Goal: Transaction & Acquisition: Book appointment/travel/reservation

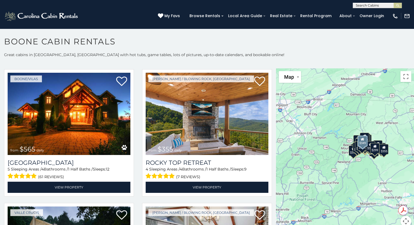
scroll to position [279, 0]
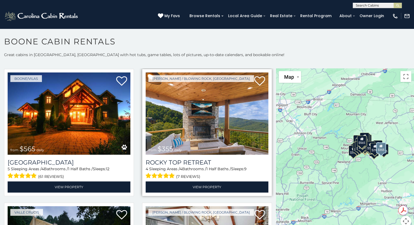
click at [172, 117] on img at bounding box center [206, 113] width 123 height 82
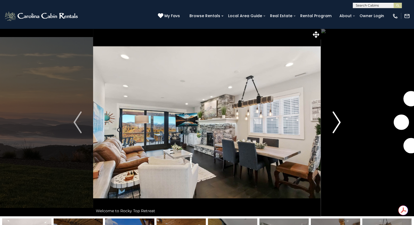
click at [337, 123] on img "Next" at bounding box center [336, 122] width 8 height 22
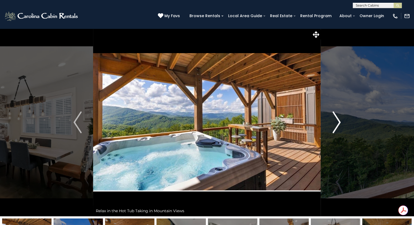
click at [338, 122] on img "Next" at bounding box center [336, 122] width 8 height 22
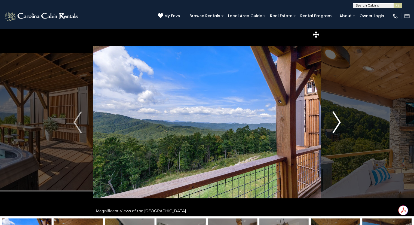
click at [337, 123] on img "Next" at bounding box center [336, 122] width 8 height 22
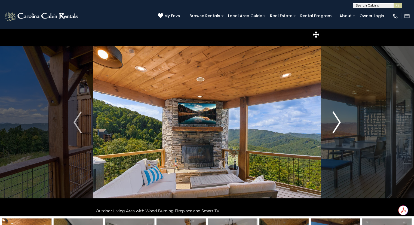
click at [330, 124] on button "Next" at bounding box center [336, 122] width 31 height 188
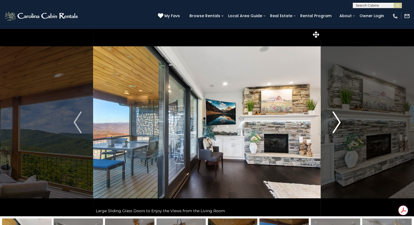
click at [338, 122] on img "Next" at bounding box center [336, 122] width 8 height 22
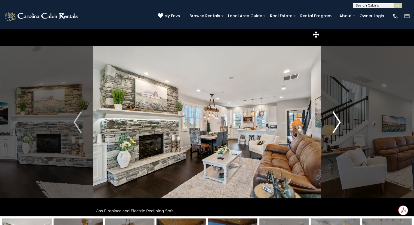
click at [331, 120] on button "Next" at bounding box center [336, 122] width 31 height 188
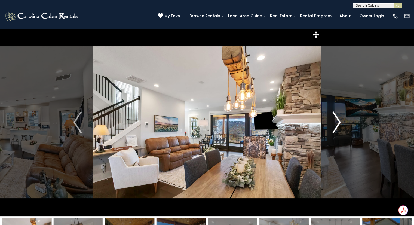
click at [332, 119] on img "Next" at bounding box center [336, 122] width 8 height 22
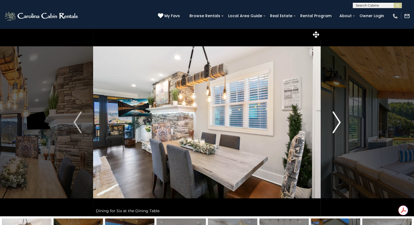
click at [333, 119] on img "Next" at bounding box center [336, 122] width 8 height 22
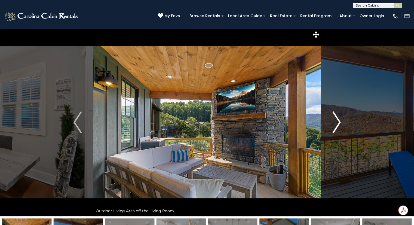
click at [335, 119] on img "Next" at bounding box center [336, 122] width 8 height 22
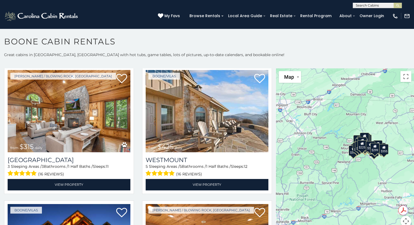
scroll to position [156, 0]
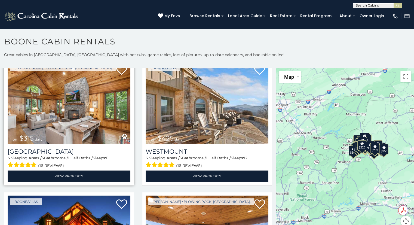
click at [52, 99] on img at bounding box center [69, 102] width 123 height 82
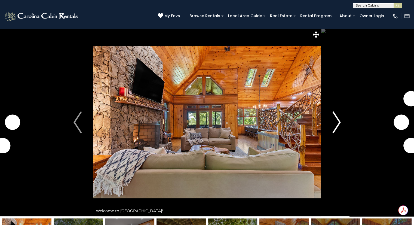
click at [333, 123] on img "Next" at bounding box center [336, 122] width 8 height 22
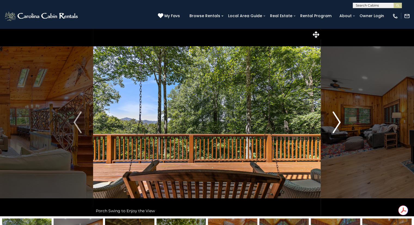
click at [337, 123] on img "Next" at bounding box center [336, 122] width 8 height 22
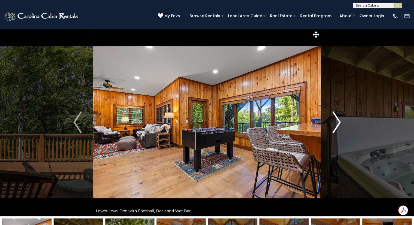
click at [334, 125] on img "Next" at bounding box center [336, 122] width 8 height 22
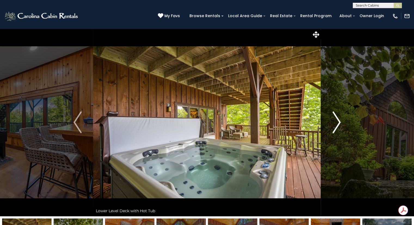
click at [335, 124] on img "Next" at bounding box center [336, 122] width 8 height 22
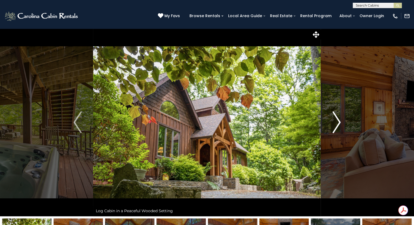
click at [335, 126] on img "Next" at bounding box center [336, 122] width 8 height 22
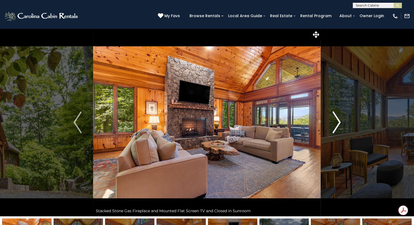
click at [335, 124] on img "Next" at bounding box center [336, 122] width 8 height 22
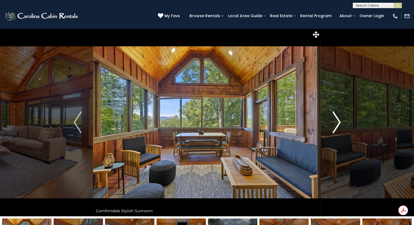
click at [335, 123] on img "Next" at bounding box center [336, 122] width 8 height 22
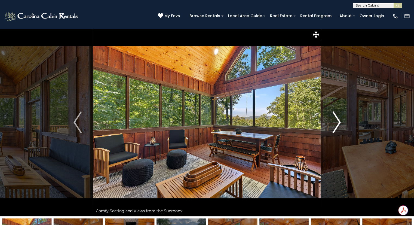
click at [333, 124] on img "Next" at bounding box center [336, 122] width 8 height 22
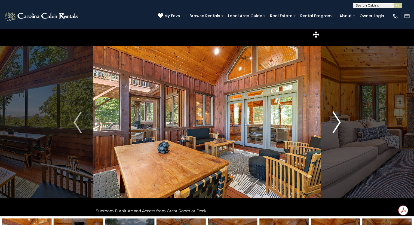
click at [332, 125] on img "Next" at bounding box center [336, 122] width 8 height 22
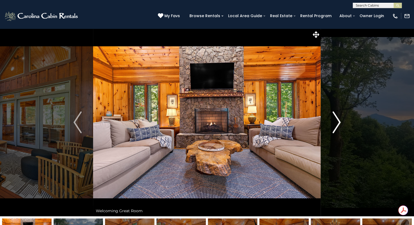
click at [335, 123] on img "Next" at bounding box center [336, 122] width 8 height 22
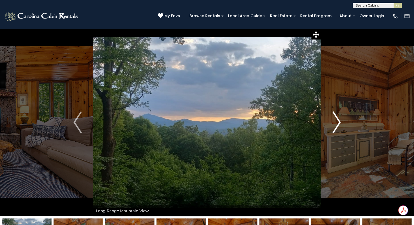
click at [337, 123] on img "Next" at bounding box center [336, 122] width 8 height 22
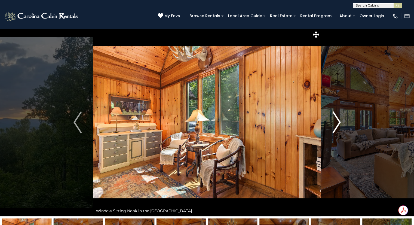
click at [333, 124] on img "Next" at bounding box center [336, 122] width 8 height 22
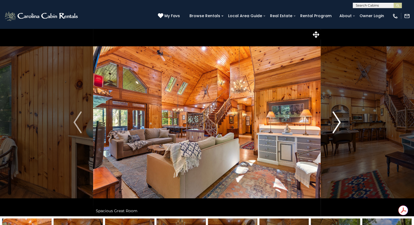
click at [334, 122] on img "Next" at bounding box center [336, 122] width 8 height 22
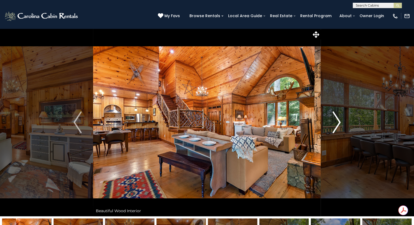
click at [334, 121] on img "Next" at bounding box center [336, 122] width 8 height 22
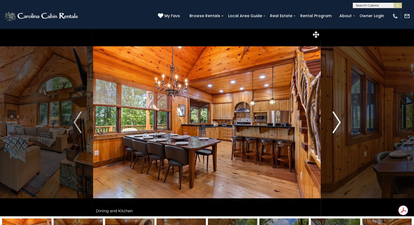
click at [334, 123] on img "Next" at bounding box center [336, 122] width 8 height 22
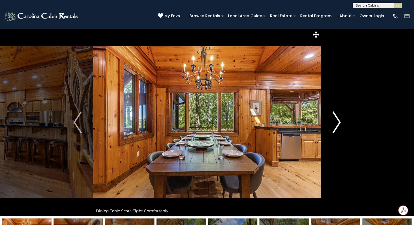
click at [335, 122] on img "Next" at bounding box center [336, 122] width 8 height 22
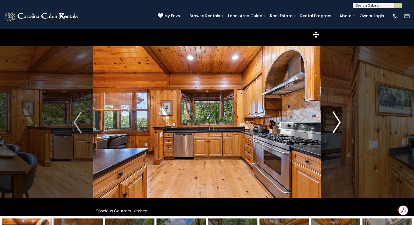
click at [336, 122] on img "Next" at bounding box center [336, 122] width 8 height 22
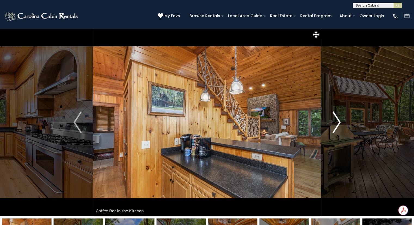
click at [335, 122] on img "Next" at bounding box center [336, 122] width 8 height 22
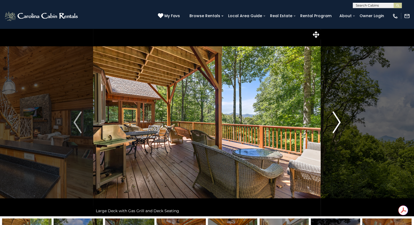
click at [334, 124] on img "Next" at bounding box center [336, 122] width 8 height 22
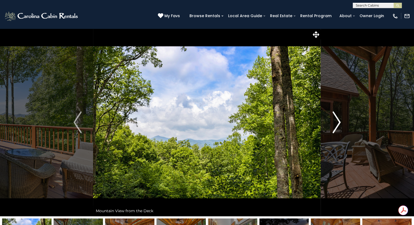
click at [334, 123] on img "Next" at bounding box center [336, 122] width 8 height 22
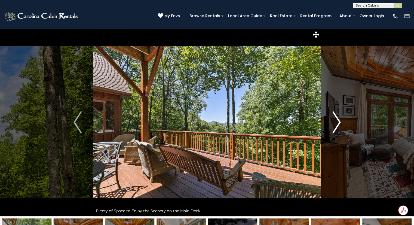
click at [336, 122] on img "Next" at bounding box center [336, 122] width 8 height 22
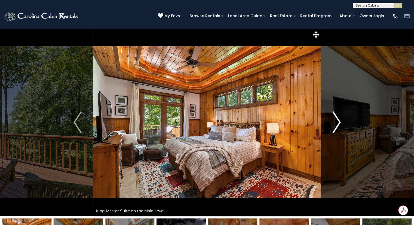
click at [335, 123] on img "Next" at bounding box center [336, 122] width 8 height 22
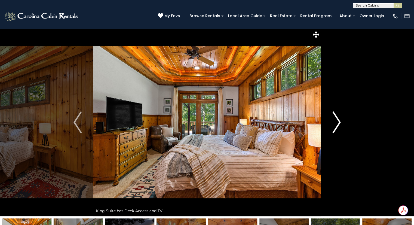
click at [334, 125] on img "Next" at bounding box center [336, 122] width 8 height 22
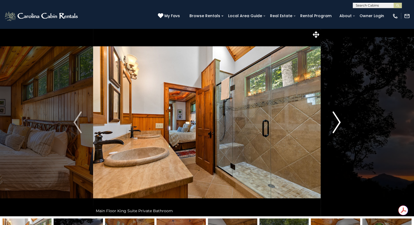
click at [334, 122] on img "Next" at bounding box center [336, 122] width 8 height 22
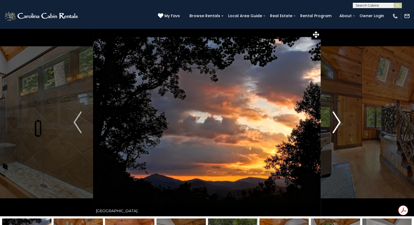
click at [338, 126] on img "Next" at bounding box center [336, 122] width 8 height 22
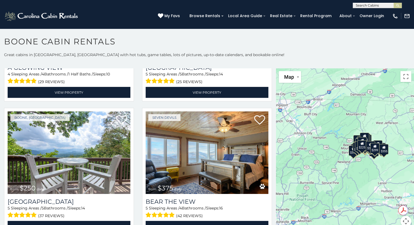
scroll to position [1045, 0]
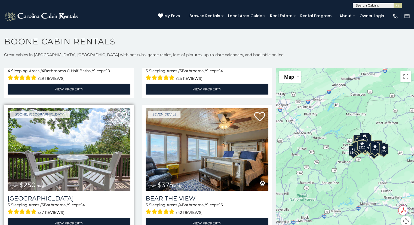
click at [60, 138] on img at bounding box center [69, 149] width 123 height 82
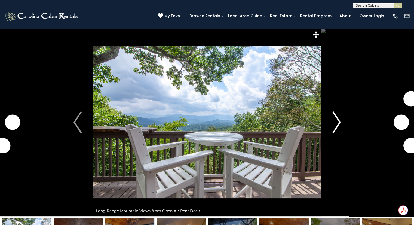
click at [336, 129] on img "Next" at bounding box center [336, 122] width 8 height 22
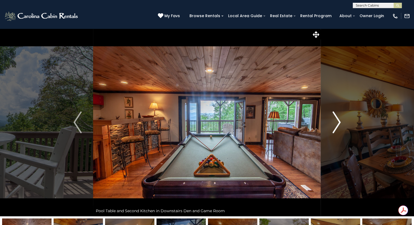
click at [338, 127] on img "Next" at bounding box center [336, 122] width 8 height 22
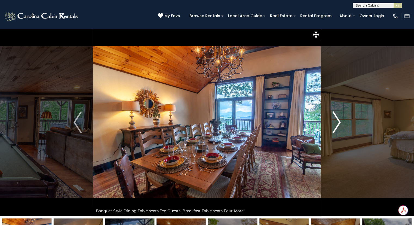
click at [331, 129] on button "Next" at bounding box center [336, 122] width 31 height 188
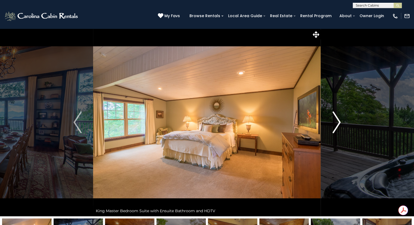
click at [326, 125] on button "Next" at bounding box center [336, 122] width 31 height 188
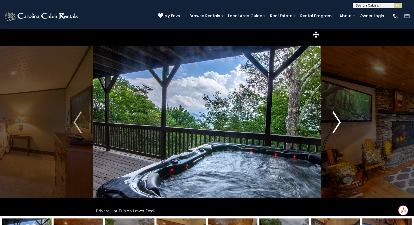
click at [331, 120] on button "Next" at bounding box center [336, 122] width 31 height 188
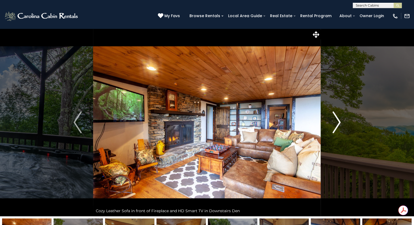
click at [334, 126] on img "Next" at bounding box center [336, 122] width 8 height 22
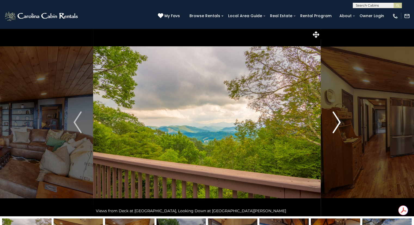
click at [335, 124] on img "Next" at bounding box center [336, 122] width 8 height 22
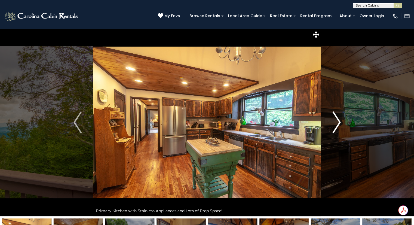
click at [331, 122] on button "Next" at bounding box center [336, 122] width 31 height 188
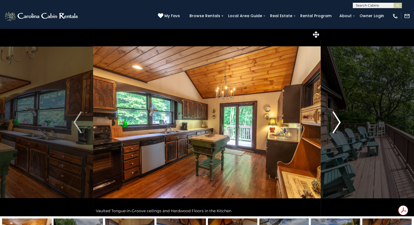
click at [334, 126] on img "Next" at bounding box center [336, 122] width 8 height 22
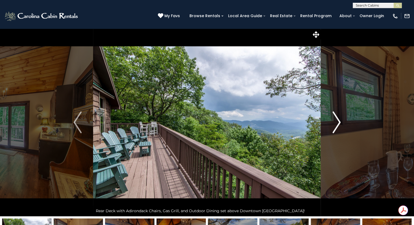
click at [333, 122] on img "Next" at bounding box center [336, 122] width 8 height 22
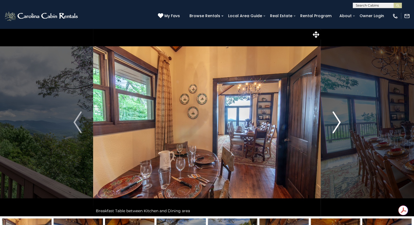
click at [337, 125] on img "Next" at bounding box center [336, 122] width 8 height 22
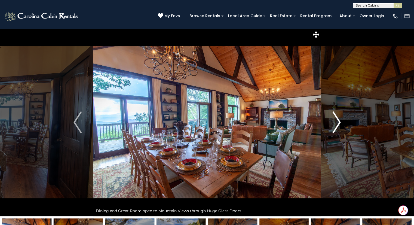
click at [334, 122] on img "Next" at bounding box center [336, 122] width 8 height 22
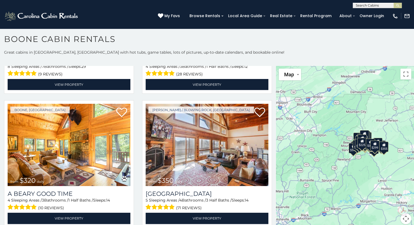
scroll to position [1447, 0]
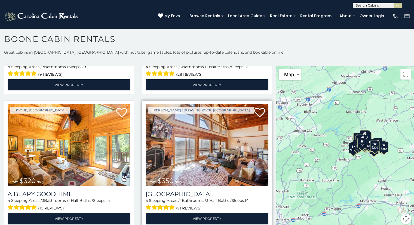
click at [233, 140] on img at bounding box center [206, 145] width 123 height 82
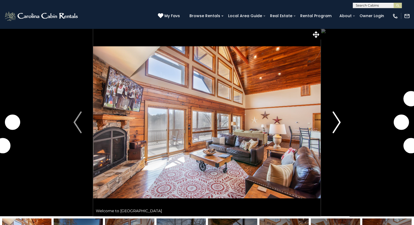
click at [329, 128] on button "Next" at bounding box center [336, 122] width 31 height 188
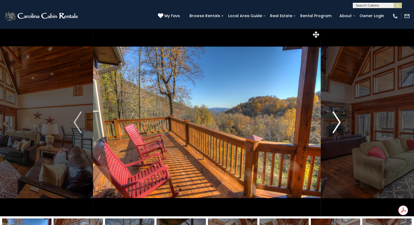
click at [336, 124] on img "Next" at bounding box center [336, 122] width 8 height 22
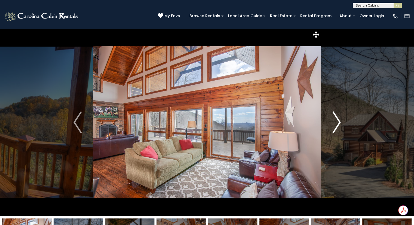
click at [335, 123] on img "Next" at bounding box center [336, 122] width 8 height 22
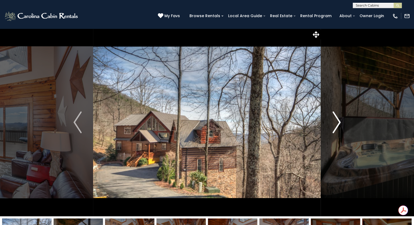
click at [336, 122] on img "Next" at bounding box center [336, 122] width 8 height 22
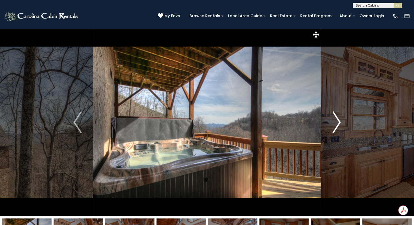
click at [338, 122] on img "Next" at bounding box center [336, 122] width 8 height 22
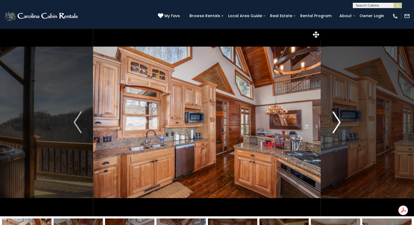
click at [334, 121] on img "Next" at bounding box center [336, 122] width 8 height 22
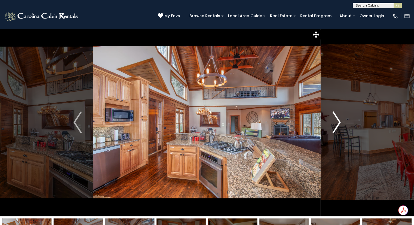
click at [336, 122] on img "Next" at bounding box center [336, 122] width 8 height 22
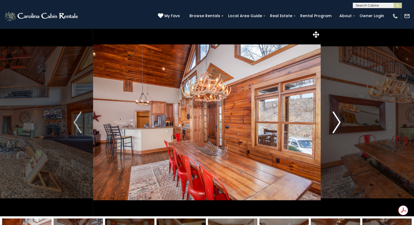
click at [333, 124] on img "Next" at bounding box center [336, 122] width 8 height 22
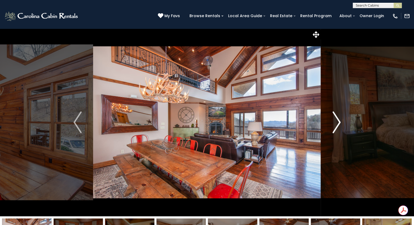
click at [334, 122] on img "Next" at bounding box center [336, 122] width 8 height 22
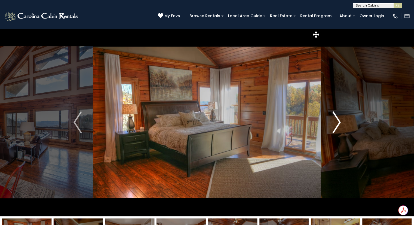
click at [337, 121] on img "Next" at bounding box center [336, 122] width 8 height 22
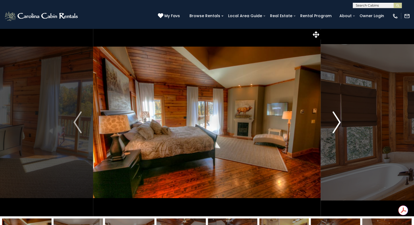
click at [333, 118] on img "Next" at bounding box center [336, 122] width 8 height 22
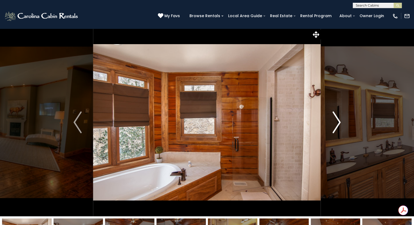
click at [338, 121] on img "Next" at bounding box center [336, 122] width 8 height 22
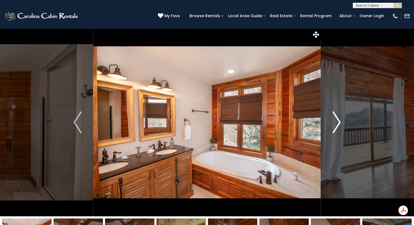
click at [335, 121] on img "Next" at bounding box center [336, 122] width 8 height 22
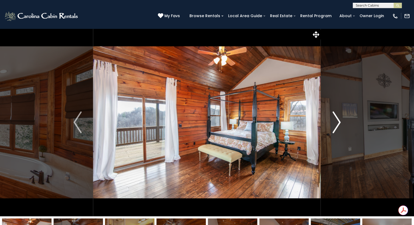
click at [331, 122] on button "Next" at bounding box center [336, 122] width 31 height 188
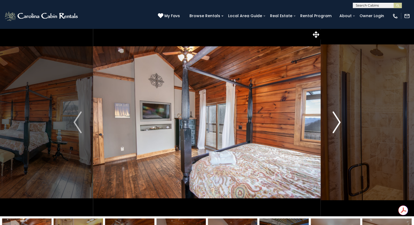
click at [334, 120] on img "Next" at bounding box center [336, 122] width 8 height 22
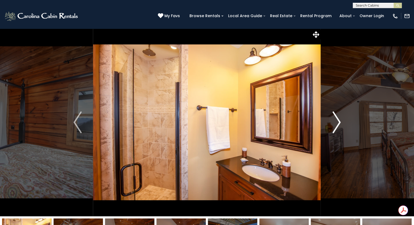
click at [333, 121] on img "Next" at bounding box center [336, 122] width 8 height 22
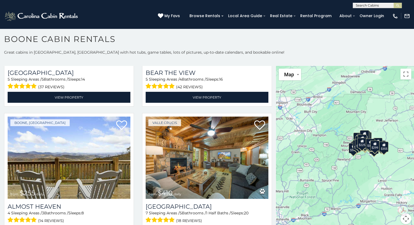
scroll to position [1168, 0]
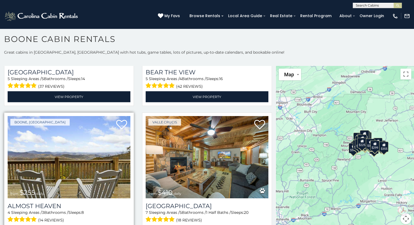
click at [47, 128] on img at bounding box center [69, 157] width 123 height 82
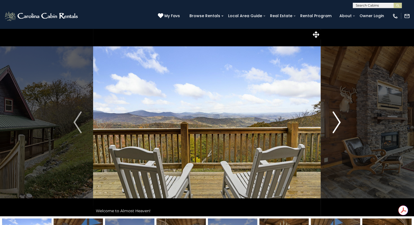
click at [332, 124] on img "Next" at bounding box center [336, 122] width 8 height 22
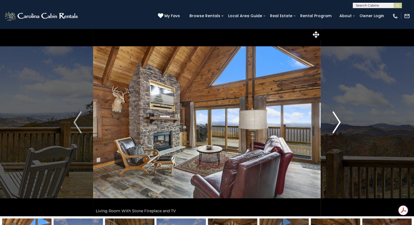
click at [335, 123] on img "Next" at bounding box center [336, 122] width 8 height 22
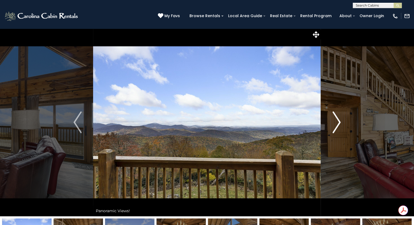
click at [335, 123] on img "Next" at bounding box center [336, 122] width 8 height 22
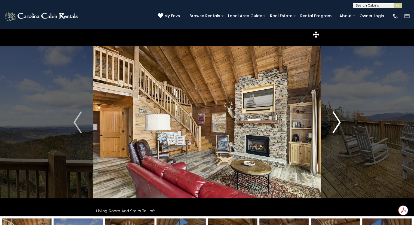
click at [333, 125] on img "Next" at bounding box center [336, 122] width 8 height 22
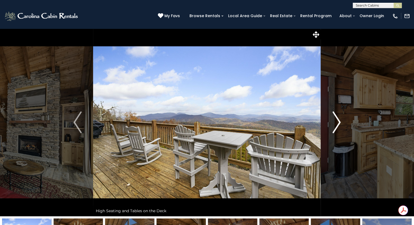
click at [334, 128] on img "Next" at bounding box center [336, 122] width 8 height 22
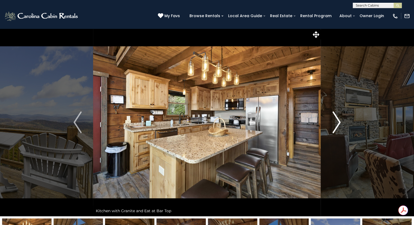
click at [333, 126] on img "Next" at bounding box center [336, 122] width 8 height 22
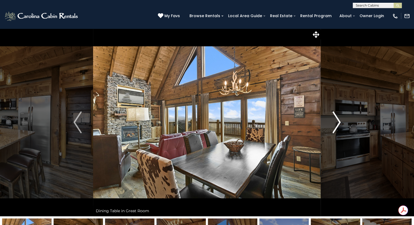
click at [336, 123] on img "Next" at bounding box center [336, 122] width 8 height 22
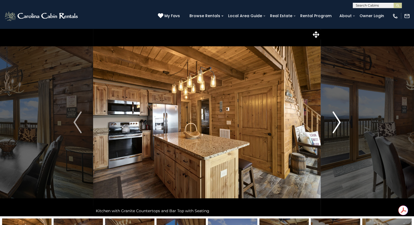
click at [332, 125] on img "Next" at bounding box center [336, 122] width 8 height 22
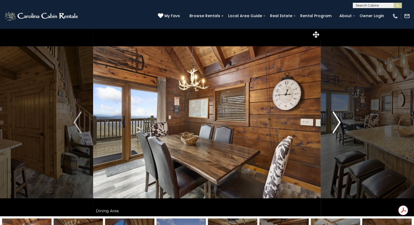
click at [334, 124] on img "Next" at bounding box center [336, 122] width 8 height 22
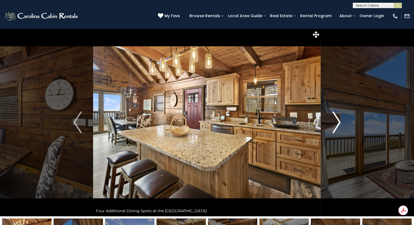
click at [330, 126] on button "Next" at bounding box center [336, 122] width 31 height 188
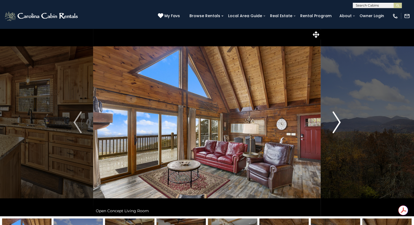
click at [334, 124] on img "Next" at bounding box center [336, 122] width 8 height 22
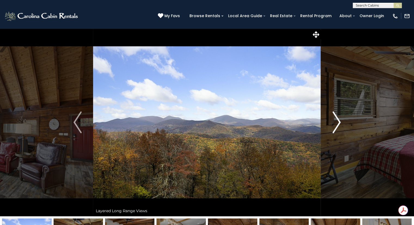
click at [334, 123] on img "Next" at bounding box center [336, 122] width 8 height 22
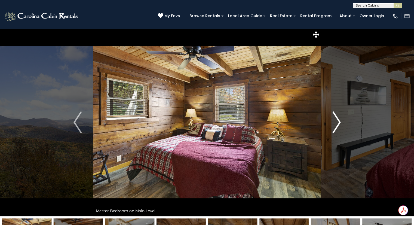
click at [333, 127] on img "Next" at bounding box center [336, 122] width 8 height 22
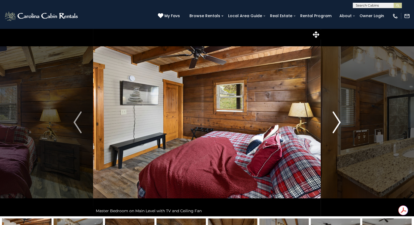
click at [334, 124] on img "Next" at bounding box center [336, 122] width 8 height 22
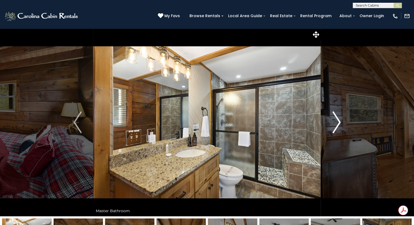
click at [333, 125] on img "Next" at bounding box center [336, 122] width 8 height 22
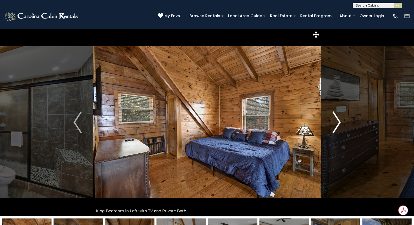
click at [333, 125] on img "Next" at bounding box center [336, 122] width 8 height 22
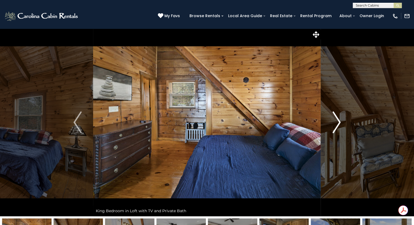
click at [332, 123] on img "Next" at bounding box center [336, 122] width 8 height 22
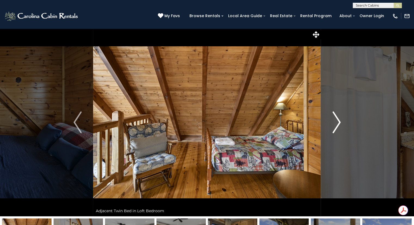
click at [334, 124] on img "Next" at bounding box center [336, 122] width 8 height 22
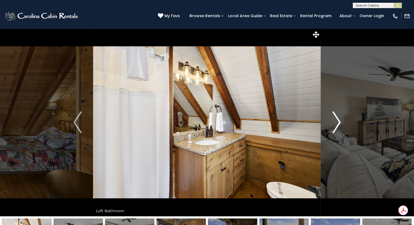
click at [333, 125] on img "Next" at bounding box center [336, 122] width 8 height 22
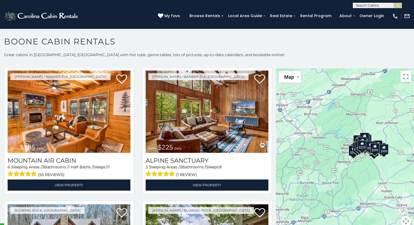
scroll to position [1828, 0]
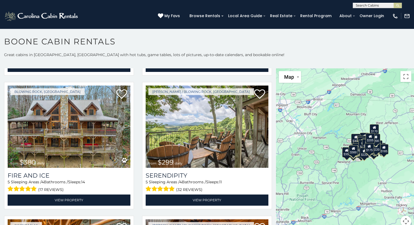
scroll to position [1868, 0]
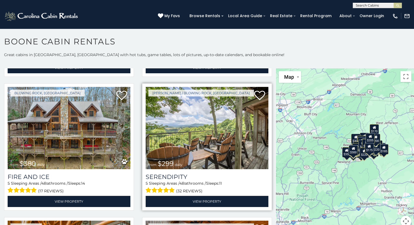
click at [187, 126] on img at bounding box center [206, 128] width 123 height 82
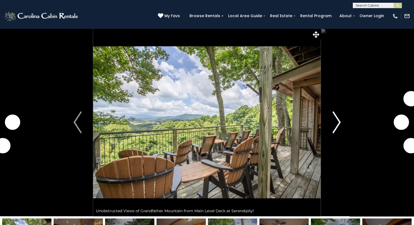
click at [332, 123] on img "Next" at bounding box center [336, 122] width 8 height 22
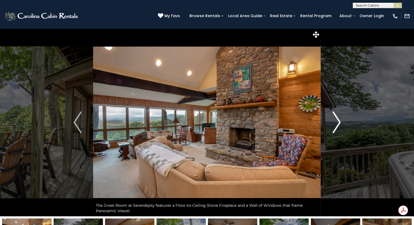
click at [340, 125] on button "Next" at bounding box center [336, 122] width 31 height 188
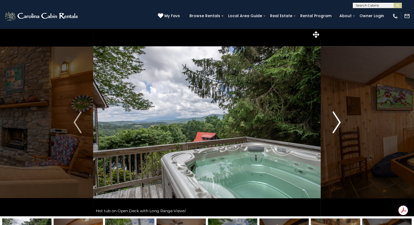
click at [331, 128] on button "Next" at bounding box center [336, 122] width 31 height 188
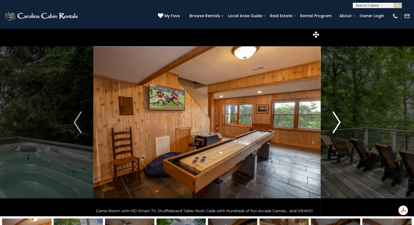
click at [331, 121] on button "Next" at bounding box center [336, 122] width 31 height 188
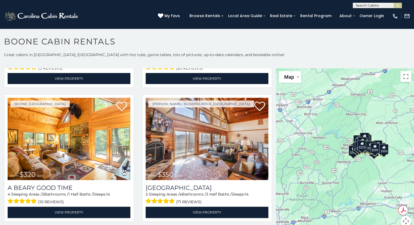
scroll to position [1457, 0]
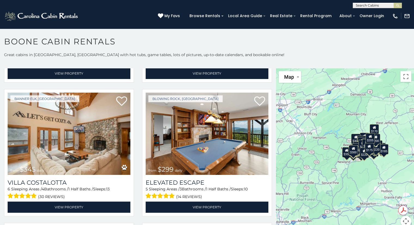
scroll to position [2129, 0]
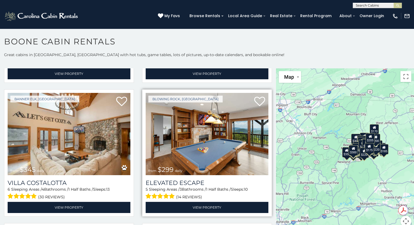
click at [199, 116] on img at bounding box center [206, 134] width 123 height 82
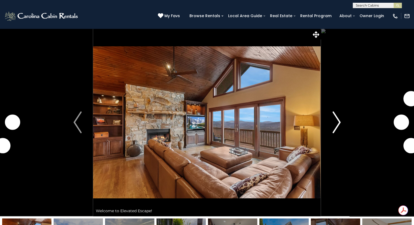
click at [330, 128] on button "Next" at bounding box center [336, 122] width 31 height 188
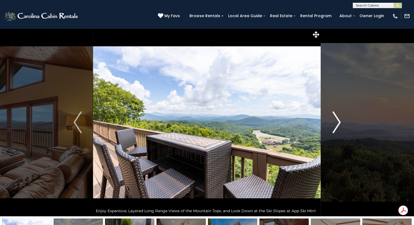
click at [334, 124] on img "Next" at bounding box center [336, 122] width 8 height 22
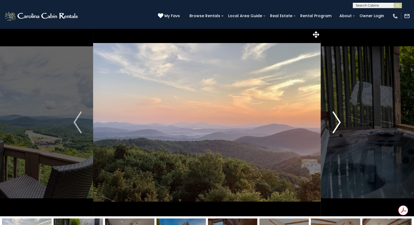
click at [332, 124] on img "Next" at bounding box center [336, 122] width 8 height 22
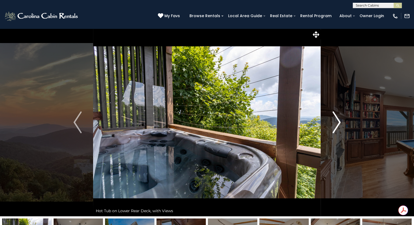
click at [333, 122] on img "Next" at bounding box center [336, 122] width 8 height 22
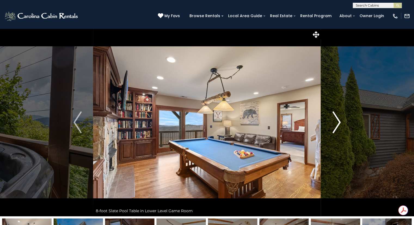
click at [331, 124] on button "Next" at bounding box center [336, 122] width 31 height 188
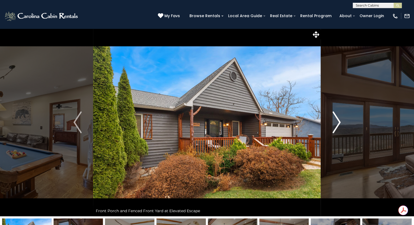
click at [333, 123] on img "Next" at bounding box center [336, 122] width 8 height 22
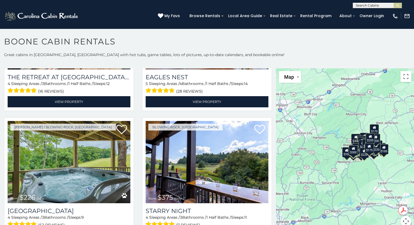
scroll to position [2502, 0]
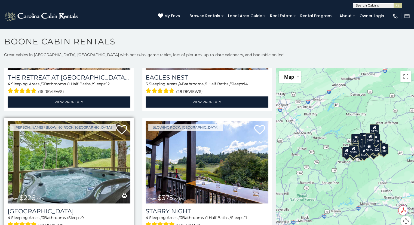
click at [54, 124] on img at bounding box center [69, 162] width 123 height 82
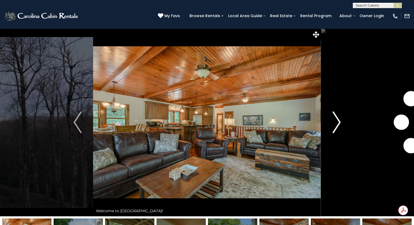
click at [337, 125] on img "Next" at bounding box center [336, 122] width 8 height 22
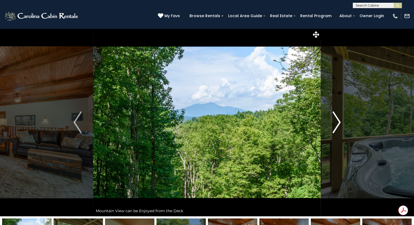
click at [334, 125] on img "Next" at bounding box center [336, 122] width 8 height 22
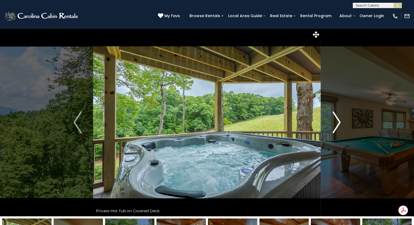
click at [333, 124] on img "Next" at bounding box center [336, 122] width 8 height 22
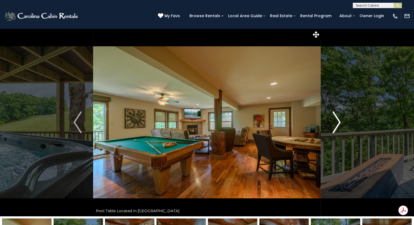
click at [335, 122] on img "Next" at bounding box center [336, 122] width 8 height 22
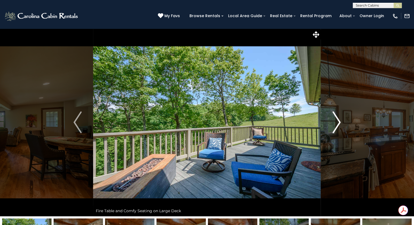
click at [335, 125] on img "Next" at bounding box center [336, 122] width 8 height 22
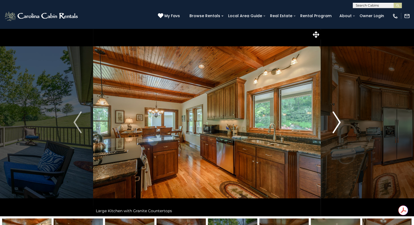
click at [329, 126] on button "Next" at bounding box center [336, 122] width 31 height 188
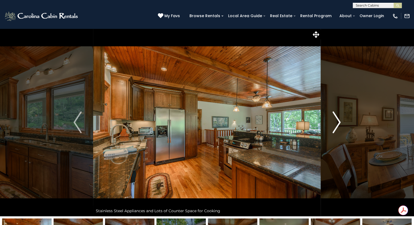
click at [328, 122] on button "Next" at bounding box center [336, 122] width 31 height 188
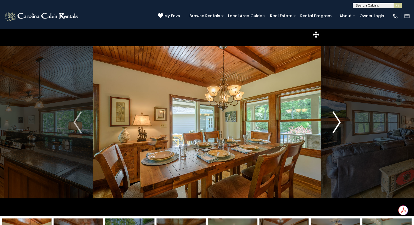
click at [326, 123] on button "Next" at bounding box center [336, 122] width 31 height 188
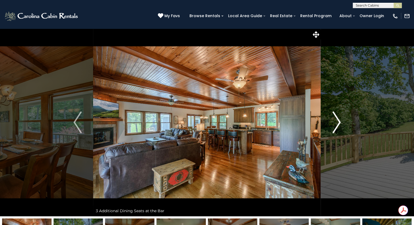
click at [336, 122] on img "Next" at bounding box center [336, 122] width 8 height 22
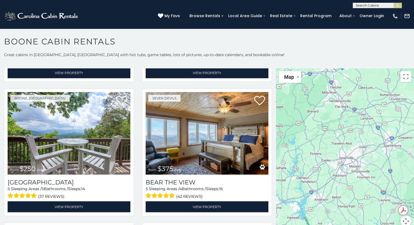
scroll to position [1147, 0]
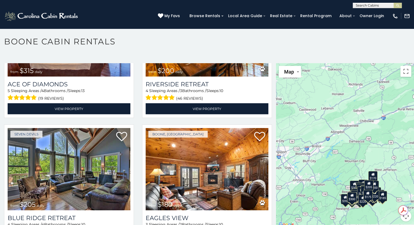
scroll to position [3422, 0]
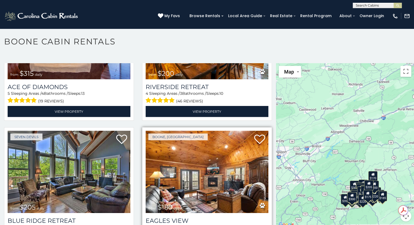
click at [213, 131] on img at bounding box center [206, 172] width 123 height 82
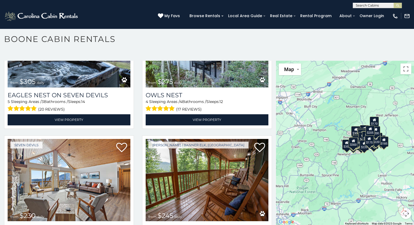
scroll to position [3002, 0]
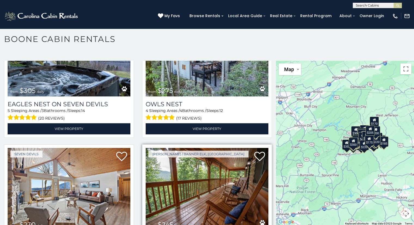
click at [231, 163] on img at bounding box center [206, 189] width 123 height 82
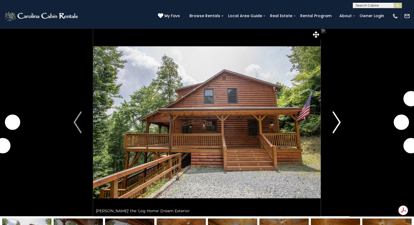
click at [325, 128] on button "Next" at bounding box center [336, 122] width 31 height 188
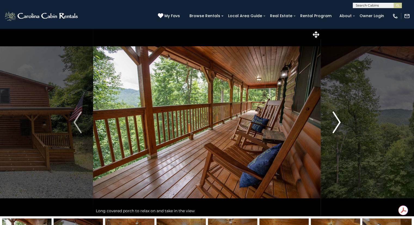
click at [335, 122] on img "Next" at bounding box center [336, 122] width 8 height 22
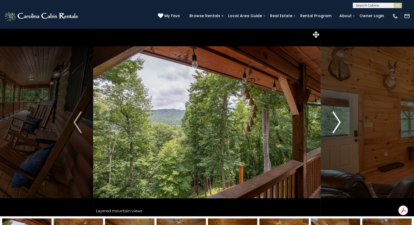
click at [334, 122] on img "Next" at bounding box center [336, 122] width 8 height 22
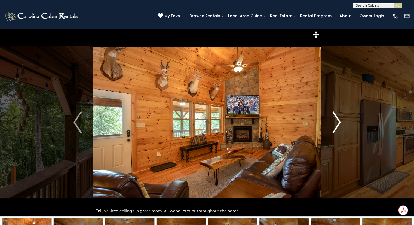
click at [333, 120] on img "Next" at bounding box center [336, 122] width 8 height 22
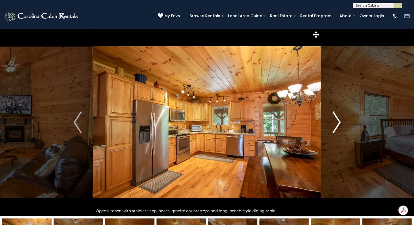
click at [334, 123] on img "Next" at bounding box center [336, 122] width 8 height 22
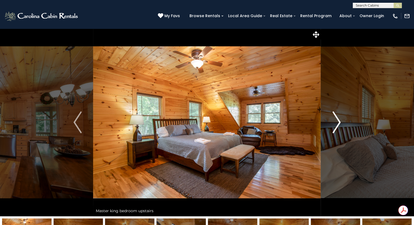
click at [333, 123] on img "Next" at bounding box center [336, 122] width 8 height 22
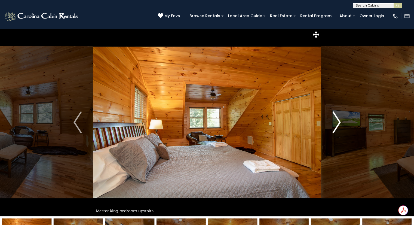
click at [330, 125] on button "Next" at bounding box center [336, 122] width 31 height 188
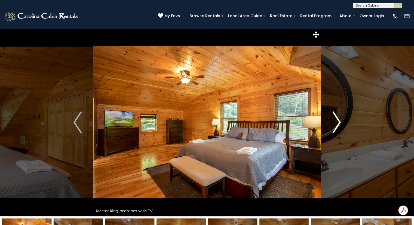
click at [331, 125] on button "Next" at bounding box center [336, 122] width 31 height 188
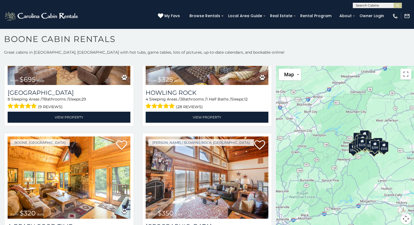
scroll to position [1828, 0]
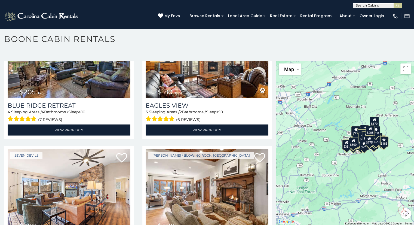
scroll to position [3808, 0]
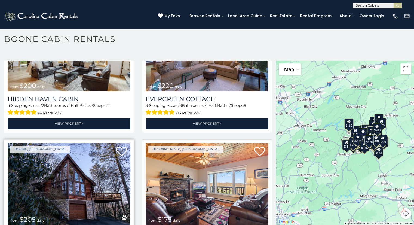
click at [23, 143] on img at bounding box center [69, 184] width 123 height 82
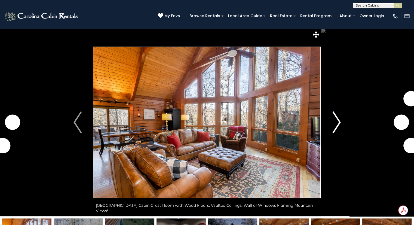
click at [327, 125] on button "Next" at bounding box center [336, 122] width 31 height 188
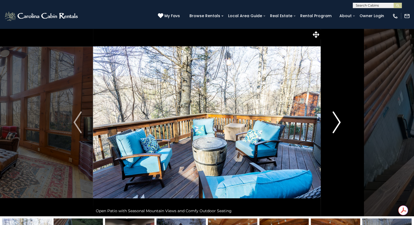
click at [336, 122] on img "Next" at bounding box center [336, 122] width 8 height 22
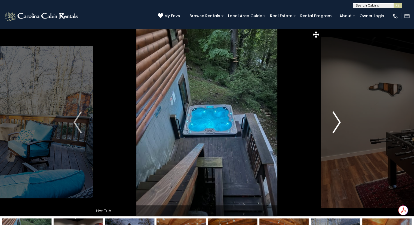
click at [330, 122] on button "Next" at bounding box center [336, 122] width 31 height 188
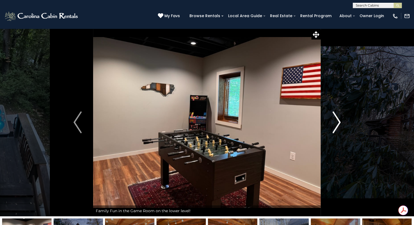
click at [330, 122] on button "Next" at bounding box center [336, 122] width 31 height 188
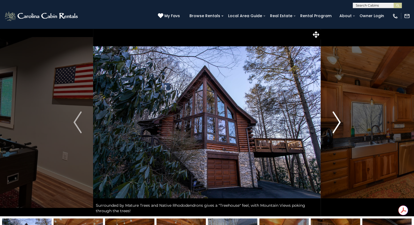
click at [333, 124] on img "Next" at bounding box center [336, 122] width 8 height 22
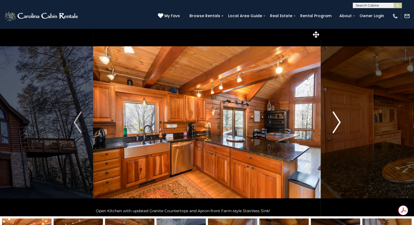
click at [331, 123] on button "Next" at bounding box center [336, 122] width 31 height 188
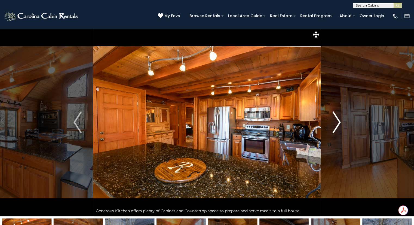
click at [330, 122] on button "Next" at bounding box center [336, 122] width 31 height 188
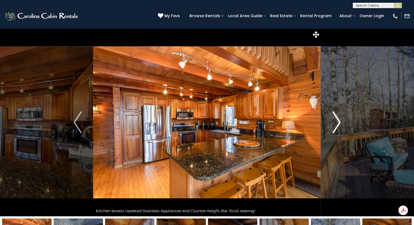
click at [333, 120] on img "Next" at bounding box center [336, 122] width 8 height 22
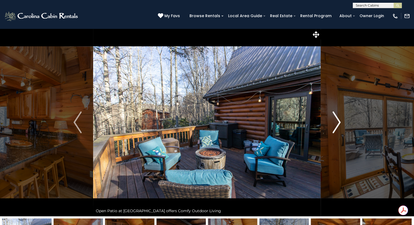
click at [332, 119] on img "Next" at bounding box center [336, 122] width 8 height 22
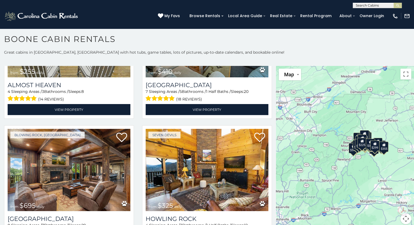
scroll to position [1828, 0]
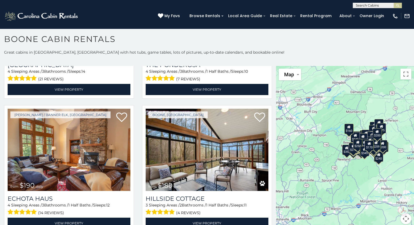
scroll to position [4381, 0]
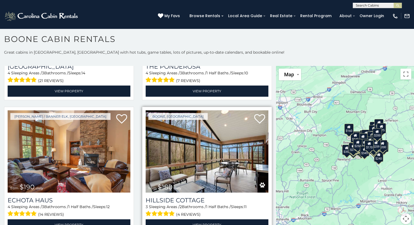
click at [222, 110] on img at bounding box center [206, 151] width 123 height 82
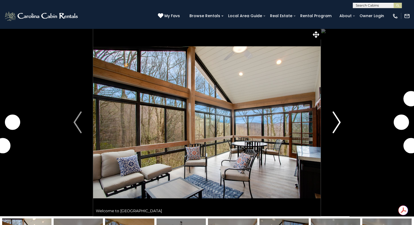
click at [332, 125] on img "Next" at bounding box center [336, 122] width 8 height 22
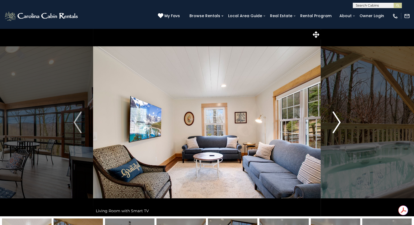
click at [332, 123] on img "Next" at bounding box center [336, 122] width 8 height 22
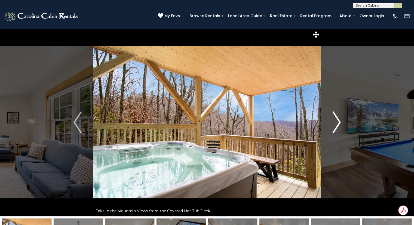
click at [329, 124] on button "Next" at bounding box center [336, 122] width 31 height 188
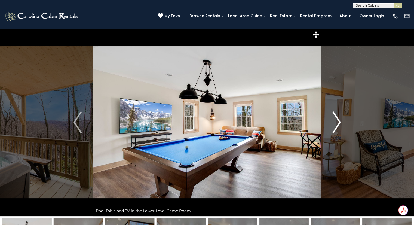
click at [330, 125] on button "Next" at bounding box center [336, 122] width 31 height 188
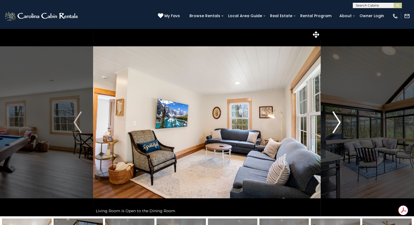
click at [330, 126] on button "Next" at bounding box center [336, 122] width 31 height 188
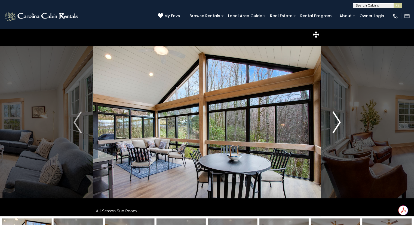
click at [333, 125] on img "Next" at bounding box center [336, 122] width 8 height 22
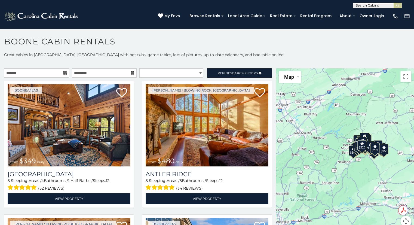
scroll to position [2, 0]
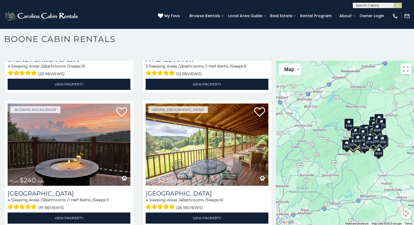
scroll to position [3982, 0]
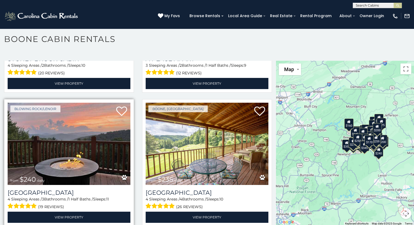
click at [72, 103] on img at bounding box center [69, 144] width 123 height 82
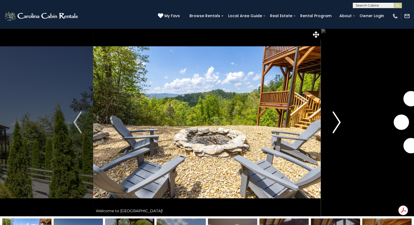
click at [331, 123] on button "Next" at bounding box center [336, 122] width 31 height 188
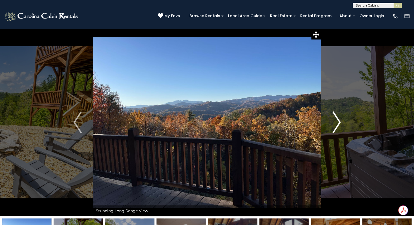
click at [332, 124] on img "Next" at bounding box center [336, 122] width 8 height 22
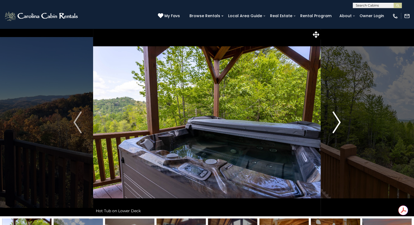
click at [334, 125] on img "Next" at bounding box center [336, 122] width 8 height 22
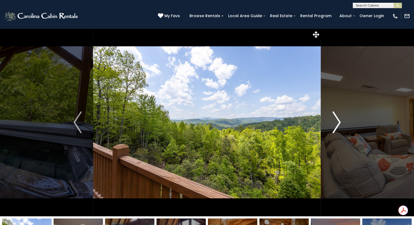
click at [334, 122] on img "Next" at bounding box center [336, 122] width 8 height 22
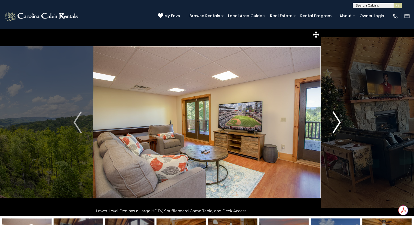
click at [332, 119] on img "Next" at bounding box center [336, 122] width 8 height 22
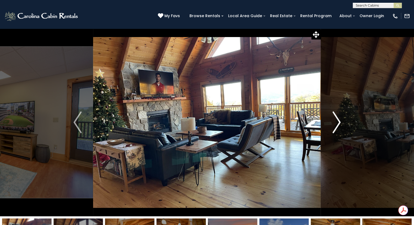
click at [333, 121] on img "Next" at bounding box center [336, 122] width 8 height 22
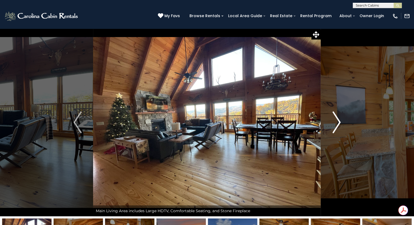
click at [330, 122] on button "Next" at bounding box center [336, 122] width 31 height 188
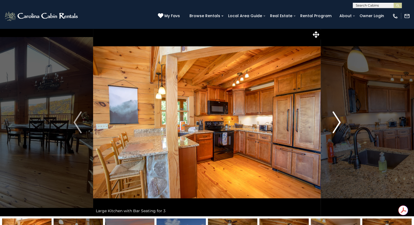
click at [333, 121] on img "Next" at bounding box center [336, 122] width 8 height 22
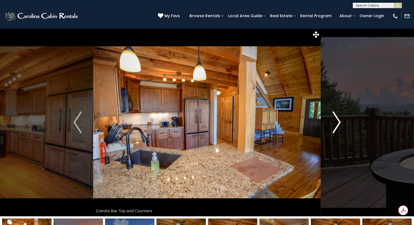
click at [330, 123] on button "Next" at bounding box center [336, 122] width 31 height 188
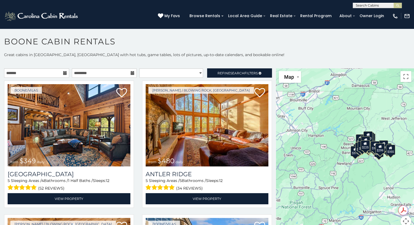
scroll to position [2, 0]
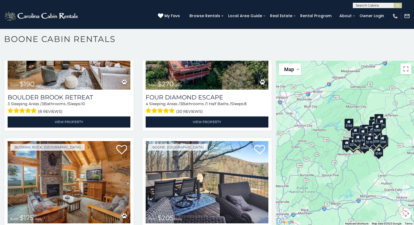
scroll to position [5013, 0]
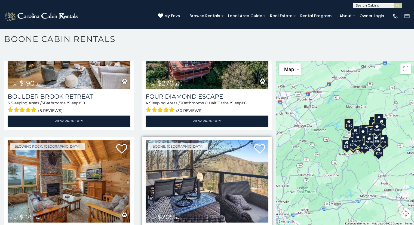
click at [238, 140] on img at bounding box center [206, 181] width 123 height 82
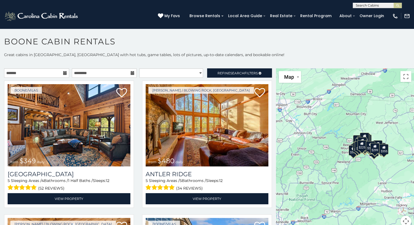
scroll to position [2, 0]
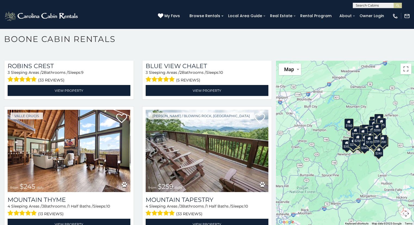
scroll to position [5312, 0]
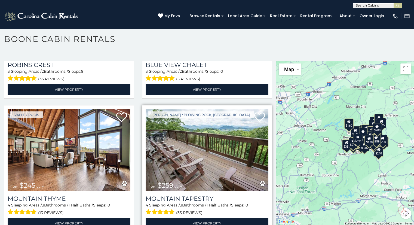
click at [237, 109] on img at bounding box center [206, 150] width 123 height 82
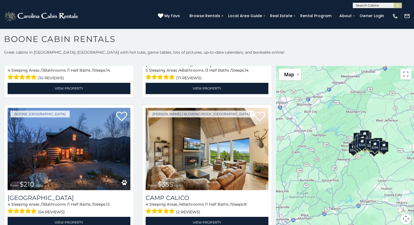
scroll to position [1828, 0]
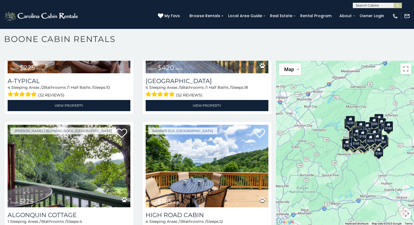
scroll to position [6897, 0]
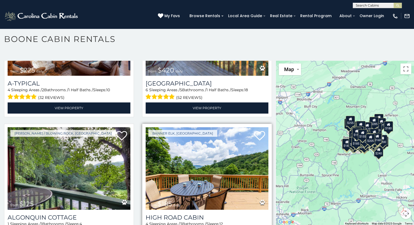
click at [223, 127] on img at bounding box center [206, 168] width 123 height 82
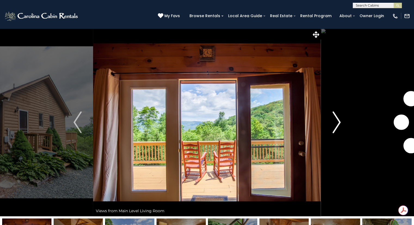
click at [335, 125] on img "Next" at bounding box center [336, 122] width 8 height 22
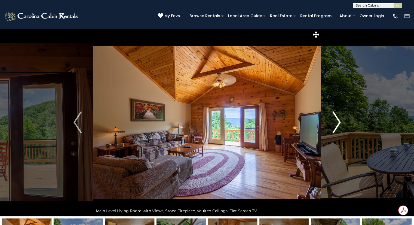
click at [336, 126] on img "Next" at bounding box center [336, 122] width 8 height 22
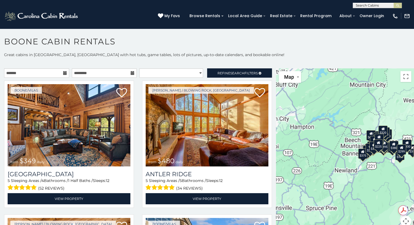
scroll to position [2, 0]
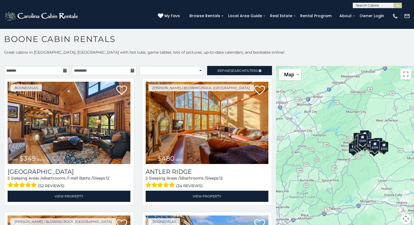
click at [63, 70] on icon at bounding box center [65, 71] width 4 height 4
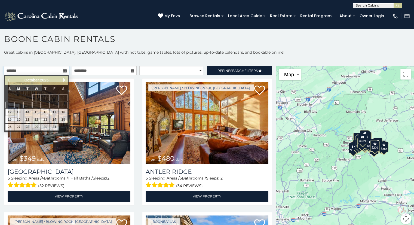
click at [45, 72] on input "text" at bounding box center [36, 70] width 65 height 9
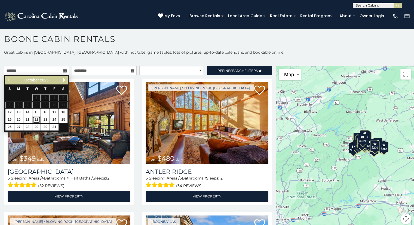
click at [33, 119] on link "22" at bounding box center [36, 119] width 8 height 7
type input "**********"
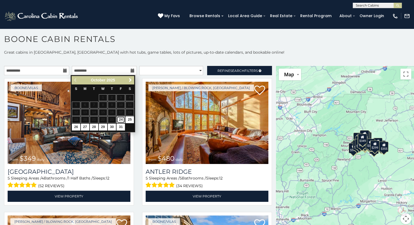
click at [121, 118] on link "24" at bounding box center [120, 119] width 8 height 7
type input "**********"
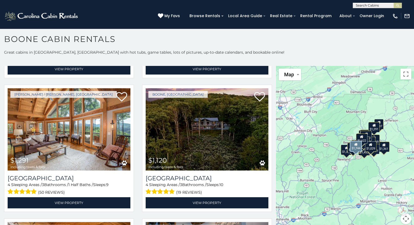
scroll to position [1734, 0]
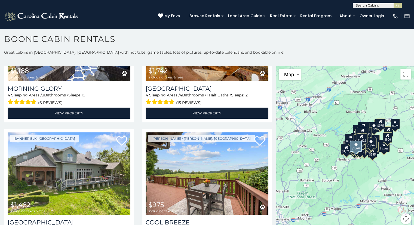
scroll to position [4893, 0]
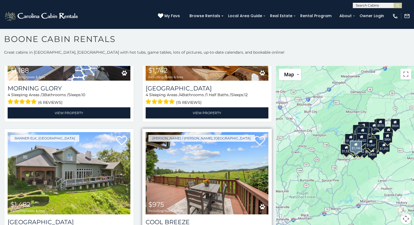
click at [235, 139] on img at bounding box center [206, 173] width 123 height 82
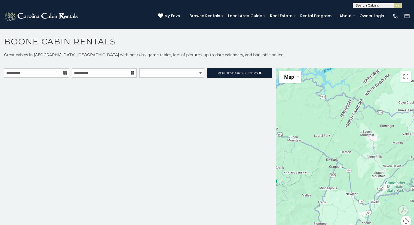
scroll to position [2, 0]
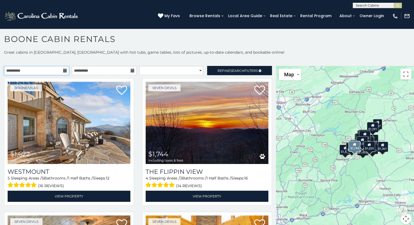
click at [33, 69] on input "**********" at bounding box center [36, 70] width 65 height 9
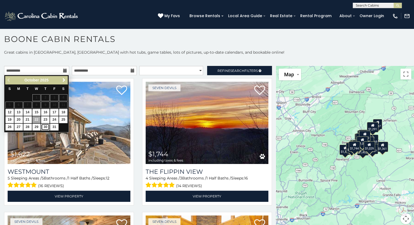
click at [45, 123] on link "30" at bounding box center [45, 126] width 8 height 7
type input "**********"
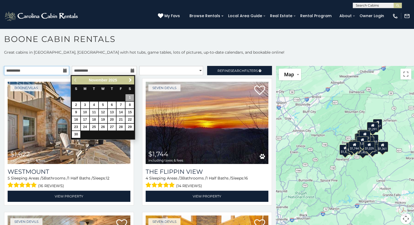
click at [38, 72] on input "**********" at bounding box center [36, 70] width 65 height 9
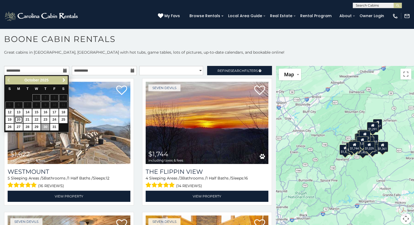
click at [18, 120] on link "20" at bounding box center [18, 119] width 8 height 7
type input "**********"
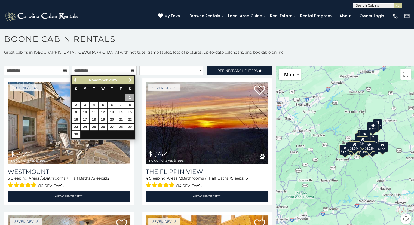
click at [71, 82] on div "Previous Next November 2025 S M T W T F S 1 2 3 4 5 6 7 8 9 10 11 12 13 14 15 1…" at bounding box center [102, 107] width 65 height 65
click at [74, 80] on span "Previous" at bounding box center [75, 80] width 4 height 4
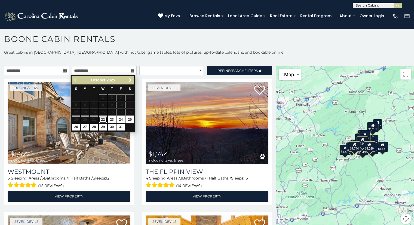
click at [102, 121] on link "22" at bounding box center [103, 119] width 8 height 7
type input "**********"
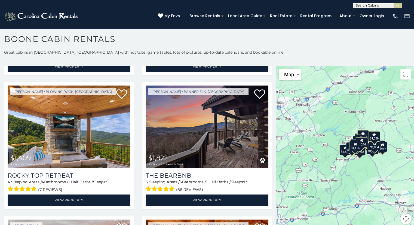
scroll to position [131, 0]
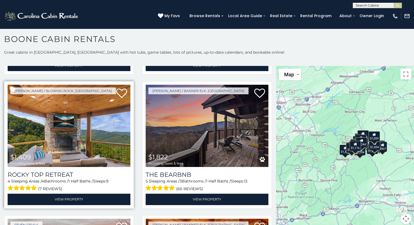
click at [77, 125] on img at bounding box center [69, 126] width 123 height 82
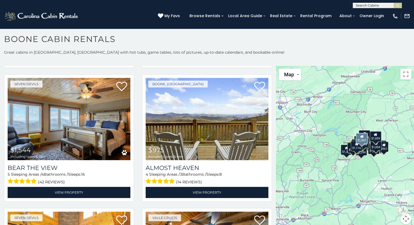
scroll to position [405, 0]
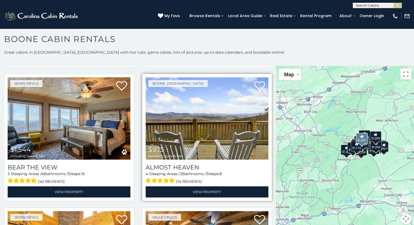
click at [225, 107] on img at bounding box center [206, 118] width 123 height 82
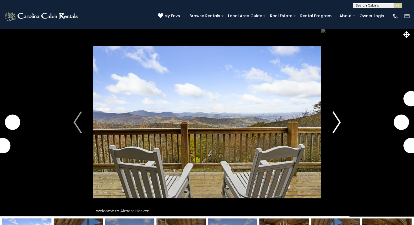
click at [336, 126] on img "Next" at bounding box center [336, 122] width 8 height 22
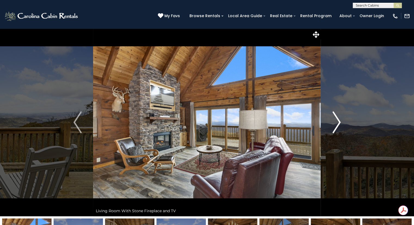
click at [326, 125] on button "Next" at bounding box center [336, 122] width 31 height 188
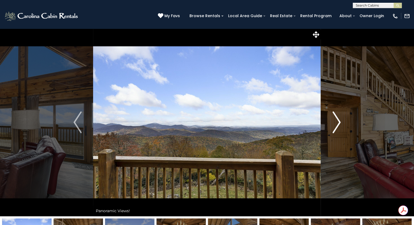
click at [330, 125] on button "Next" at bounding box center [336, 122] width 31 height 188
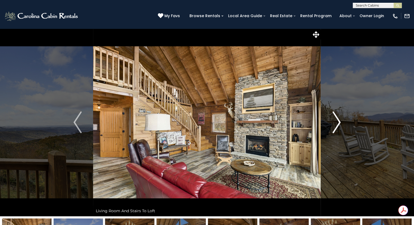
click at [340, 125] on img "Next" at bounding box center [336, 122] width 8 height 22
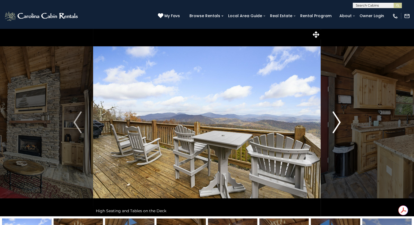
click at [334, 123] on img "Next" at bounding box center [336, 122] width 8 height 22
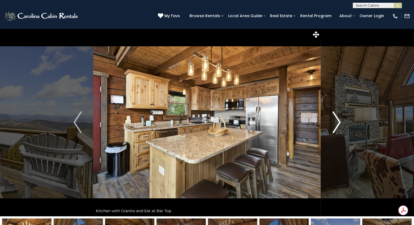
click at [335, 128] on img "Next" at bounding box center [336, 122] width 8 height 22
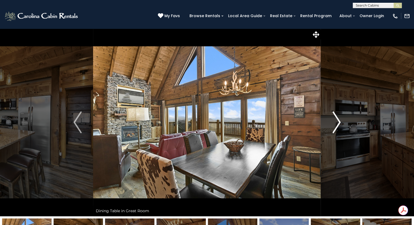
click at [338, 124] on img "Next" at bounding box center [336, 122] width 8 height 22
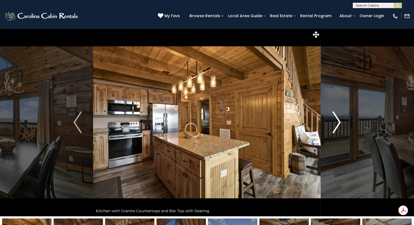
click at [327, 125] on button "Next" at bounding box center [336, 122] width 31 height 188
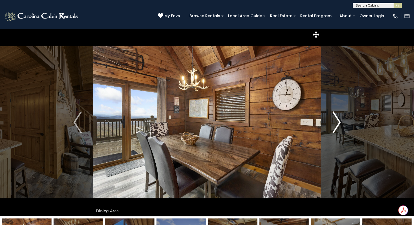
click at [334, 124] on img "Next" at bounding box center [336, 122] width 8 height 22
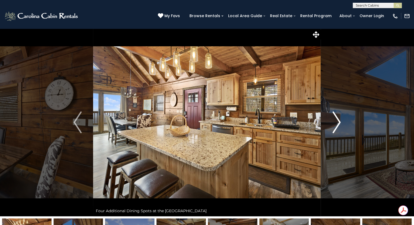
click at [334, 122] on img "Next" at bounding box center [336, 122] width 8 height 22
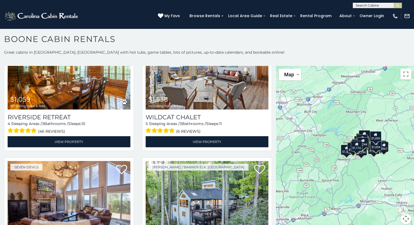
scroll to position [1658, 0]
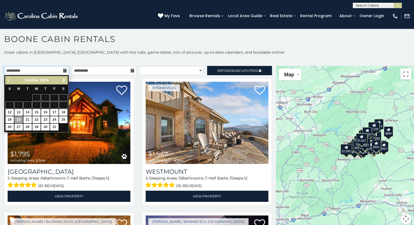
drag, startPoint x: 29, startPoint y: 69, endPoint x: 0, endPoint y: 74, distance: 29.6
click at [0, 74] on div "**********" at bounding box center [138, 72] width 276 height 12
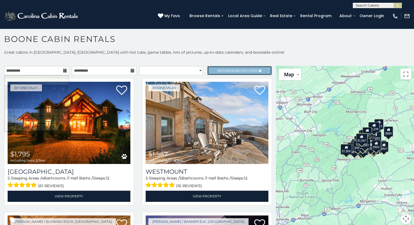
click at [231, 69] on span "Search" at bounding box center [237, 71] width 14 height 4
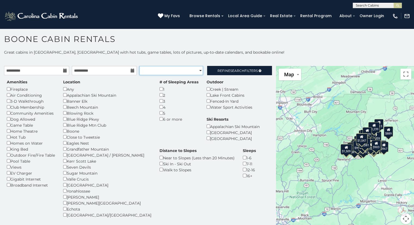
click at [164, 69] on select "**********" at bounding box center [171, 70] width 64 height 9
select select "******"
click at [139, 66] on select "**********" at bounding box center [171, 70] width 64 height 9
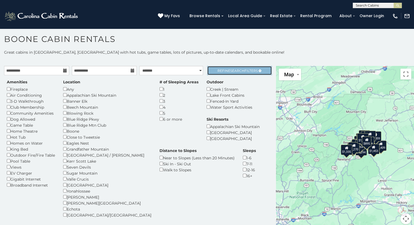
click at [217, 69] on span "Refine Search Filters" at bounding box center [237, 71] width 40 height 4
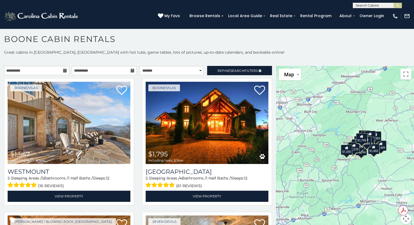
click at [357, 6] on input "text" at bounding box center [377, 6] width 48 height 5
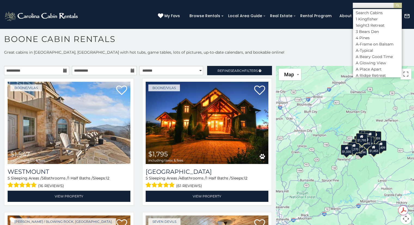
scroll to position [5, 0]
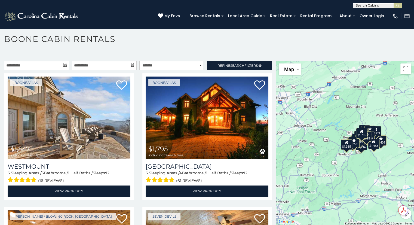
click at [375, 4] on input "text" at bounding box center [377, 6] width 48 height 5
click at [387, 4] on input "text" at bounding box center [377, 6] width 48 height 5
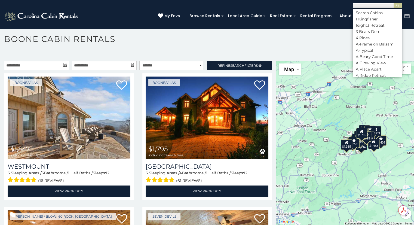
click at [400, 75] on div "$1,547 $1,795 $1,409 $1,544 $1,822 $1,536 $1,544 $1,876 $1,815 $1,503 $2,677 $9…" at bounding box center [345, 143] width 138 height 165
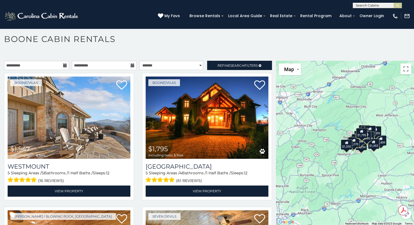
click at [364, 5] on input "text" at bounding box center [377, 6] width 48 height 5
type input "****"
click at [364, 13] on li "Wint erfell Lodge" at bounding box center [377, 15] width 48 height 10
click at [398, 5] on img "submit" at bounding box center [397, 6] width 4 height 4
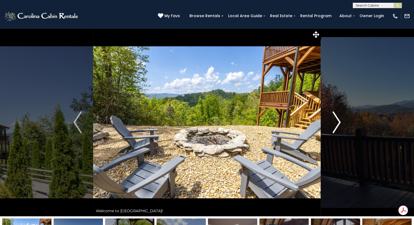
click at [335, 120] on img "Next" at bounding box center [336, 122] width 8 height 22
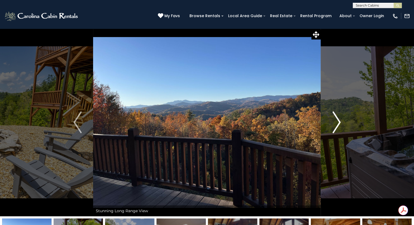
click at [335, 120] on img "Next" at bounding box center [336, 122] width 8 height 22
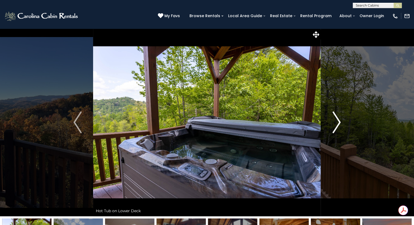
click at [335, 120] on img "Next" at bounding box center [336, 122] width 8 height 22
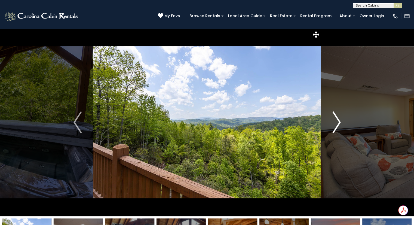
click at [335, 120] on img "Next" at bounding box center [336, 122] width 8 height 22
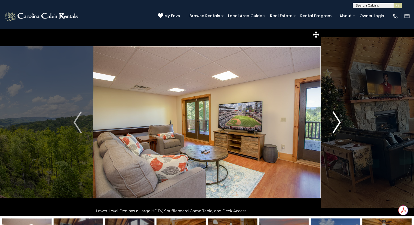
click at [335, 120] on img "Next" at bounding box center [336, 122] width 8 height 22
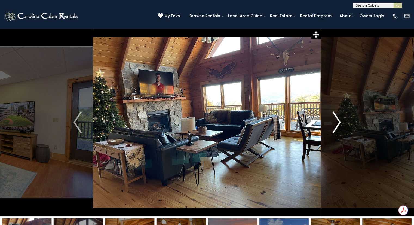
click at [335, 120] on img "Next" at bounding box center [336, 122] width 8 height 22
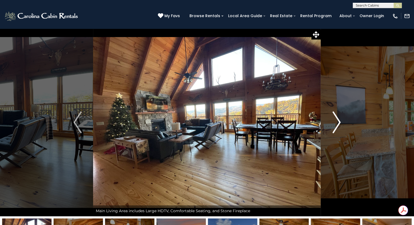
click at [335, 120] on img "Next" at bounding box center [336, 122] width 8 height 22
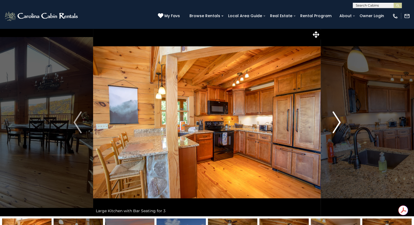
click at [335, 120] on img "Next" at bounding box center [336, 122] width 8 height 22
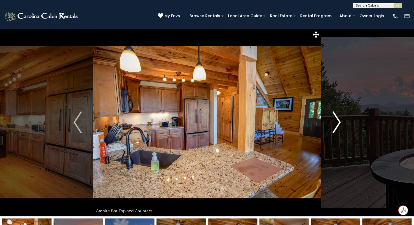
click at [335, 120] on img "Next" at bounding box center [336, 122] width 8 height 22
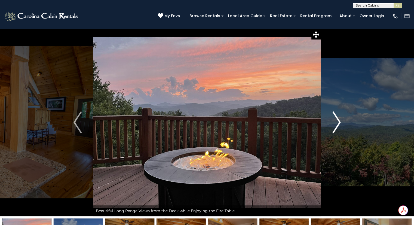
click at [335, 120] on img "Next" at bounding box center [336, 122] width 8 height 22
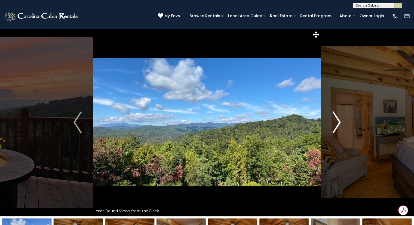
click at [335, 120] on img "Next" at bounding box center [336, 122] width 8 height 22
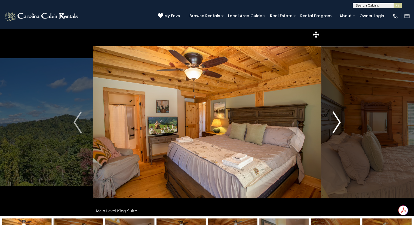
click at [335, 120] on img "Next" at bounding box center [336, 122] width 8 height 22
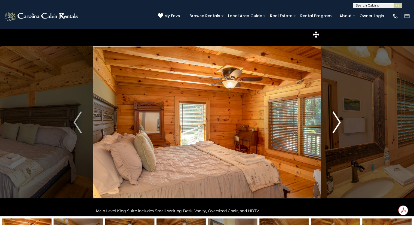
click at [335, 120] on img "Next" at bounding box center [336, 122] width 8 height 22
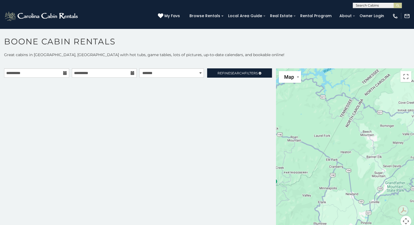
scroll to position [2, 0]
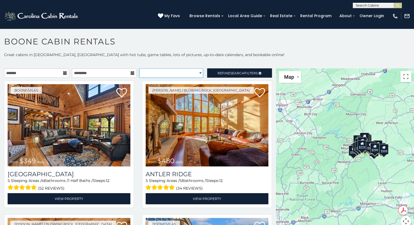
click at [158, 74] on select "**********" at bounding box center [171, 72] width 64 height 9
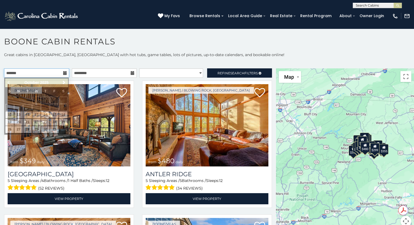
click at [42, 72] on input "text" at bounding box center [36, 72] width 65 height 9
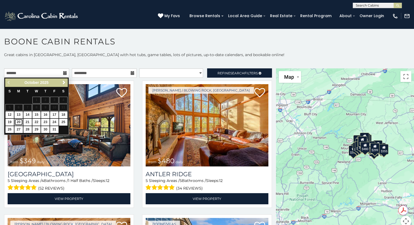
click at [19, 123] on link "20" at bounding box center [18, 122] width 8 height 7
type input "**********"
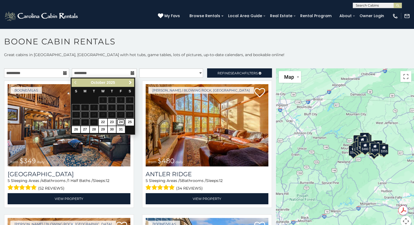
click at [122, 123] on link "24" at bounding box center [120, 122] width 8 height 7
type input "**********"
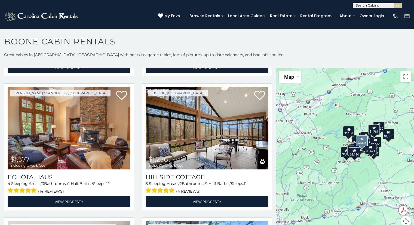
scroll to position [1072, 0]
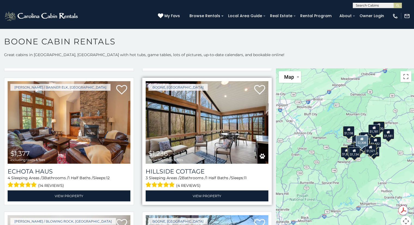
click at [216, 119] on img at bounding box center [206, 122] width 123 height 82
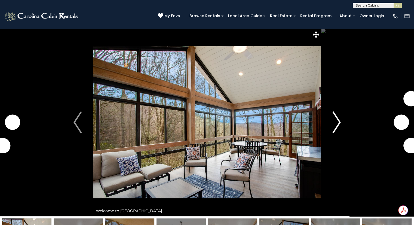
click at [329, 126] on button "Next" at bounding box center [336, 122] width 31 height 188
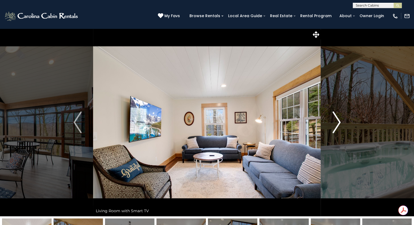
click at [333, 127] on img "Next" at bounding box center [336, 122] width 8 height 22
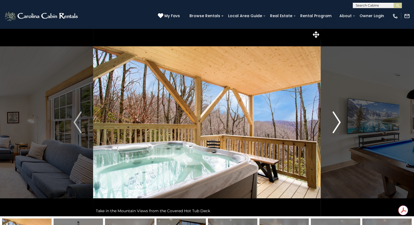
click at [336, 125] on img "Next" at bounding box center [336, 122] width 8 height 22
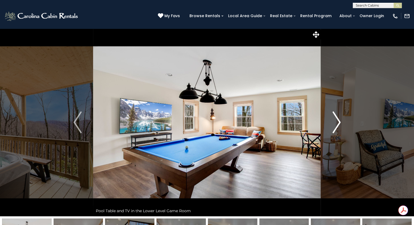
click at [332, 122] on img "Next" at bounding box center [336, 122] width 8 height 22
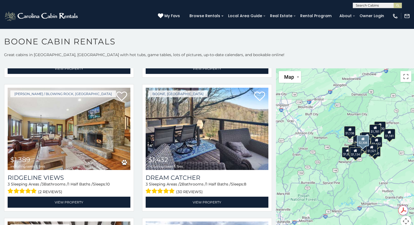
scroll to position [1200, 0]
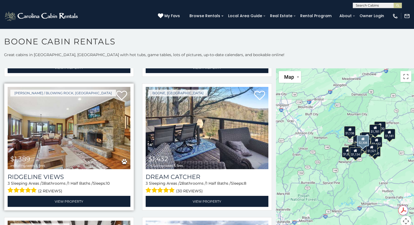
click at [80, 121] on img at bounding box center [69, 128] width 123 height 82
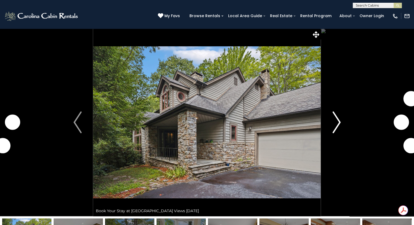
click at [329, 123] on button "Next" at bounding box center [336, 122] width 31 height 188
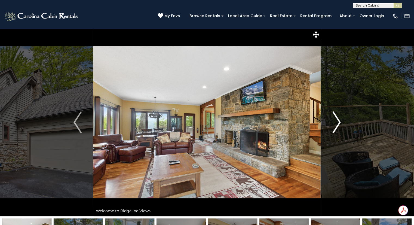
click at [336, 123] on img "Next" at bounding box center [336, 122] width 8 height 22
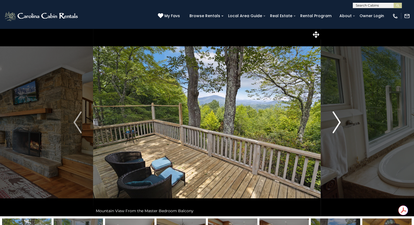
click at [332, 122] on img "Next" at bounding box center [336, 122] width 8 height 22
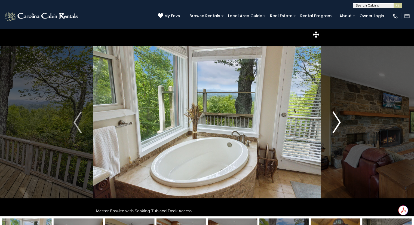
click at [335, 123] on img "Next" at bounding box center [336, 122] width 8 height 22
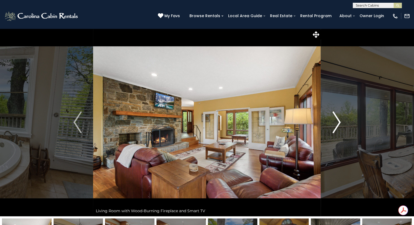
click at [334, 123] on img "Next" at bounding box center [336, 122] width 8 height 22
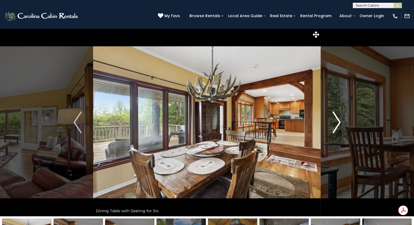
click at [332, 123] on button "Next" at bounding box center [336, 122] width 31 height 188
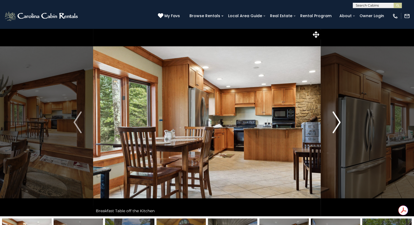
click at [333, 125] on img "Next" at bounding box center [336, 122] width 8 height 22
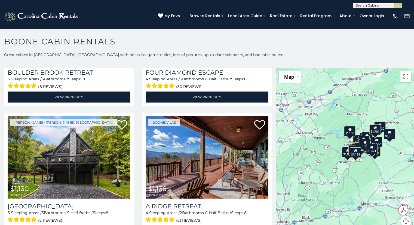
scroll to position [1438, 0]
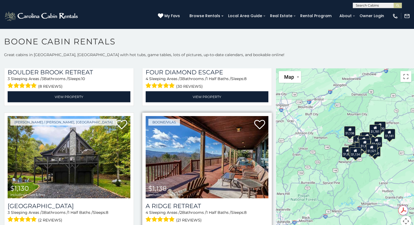
click at [212, 153] on img at bounding box center [206, 157] width 123 height 82
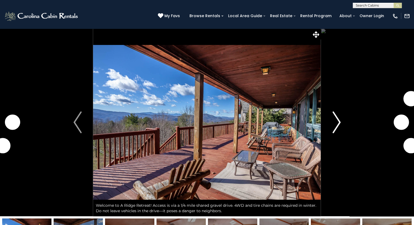
click at [332, 124] on img "Next" at bounding box center [336, 122] width 8 height 22
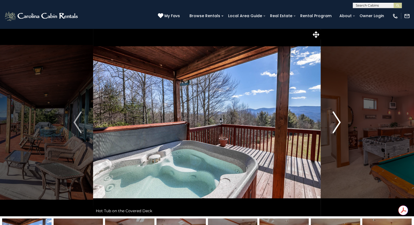
click at [332, 121] on img "Next" at bounding box center [336, 122] width 8 height 22
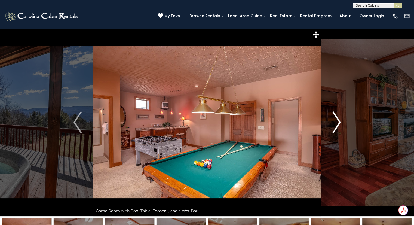
click at [329, 125] on button "Next" at bounding box center [336, 122] width 31 height 188
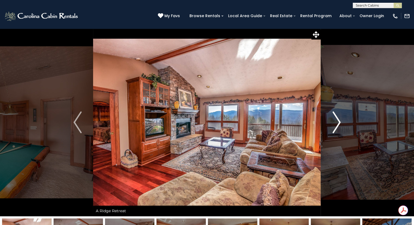
click at [332, 126] on button "Next" at bounding box center [336, 122] width 31 height 188
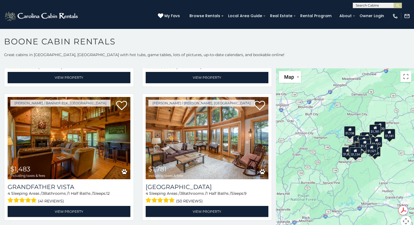
scroll to position [1591, 0]
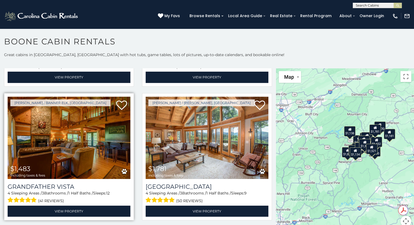
click at [66, 117] on img at bounding box center [69, 138] width 123 height 82
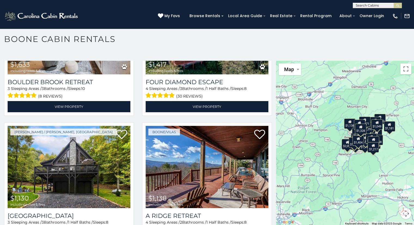
scroll to position [1421, 0]
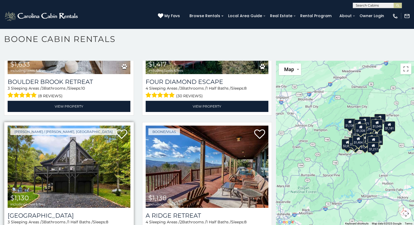
click at [73, 156] on img at bounding box center [69, 166] width 123 height 82
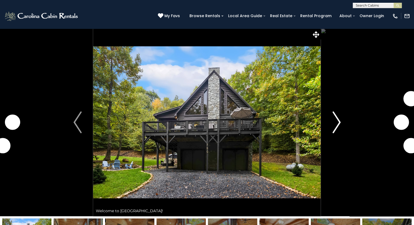
click at [333, 129] on img "Next" at bounding box center [336, 122] width 8 height 22
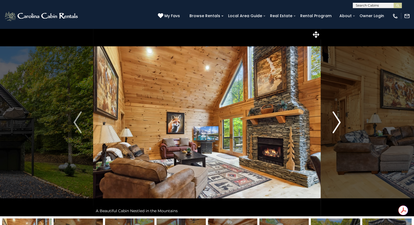
click at [334, 119] on img "Next" at bounding box center [336, 122] width 8 height 22
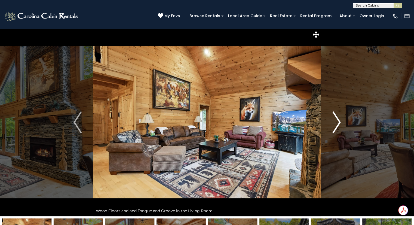
click at [333, 127] on img "Next" at bounding box center [336, 122] width 8 height 22
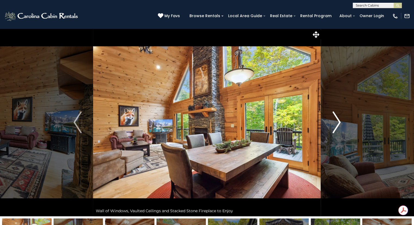
click at [329, 126] on button "Next" at bounding box center [336, 122] width 31 height 188
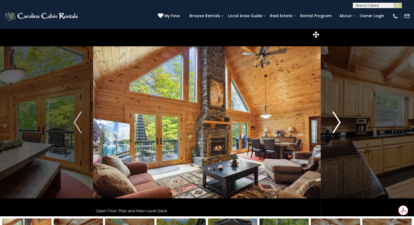
click at [327, 128] on button "Next" at bounding box center [336, 122] width 31 height 188
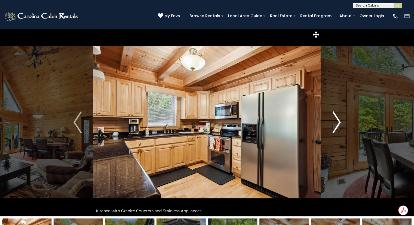
click at [331, 123] on button "Next" at bounding box center [336, 122] width 31 height 188
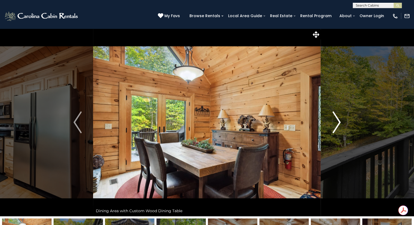
click at [331, 123] on button "Next" at bounding box center [336, 122] width 31 height 188
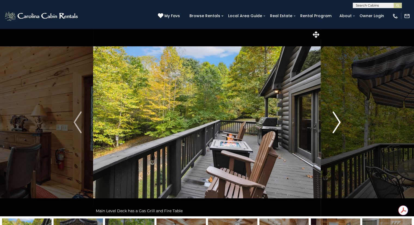
click at [332, 124] on img "Next" at bounding box center [336, 122] width 8 height 22
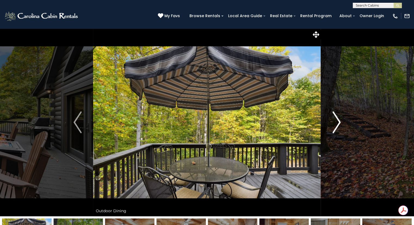
click at [331, 123] on button "Next" at bounding box center [336, 122] width 31 height 188
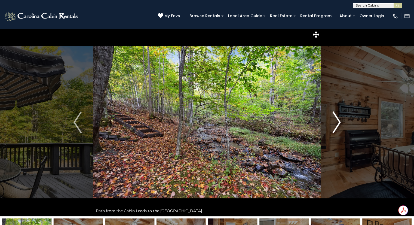
click at [333, 126] on img "Next" at bounding box center [336, 122] width 8 height 22
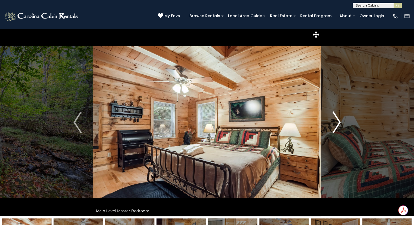
click at [331, 123] on button "Next" at bounding box center [336, 122] width 31 height 188
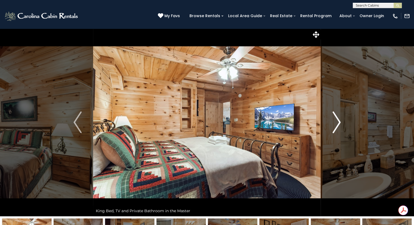
click at [331, 122] on button "Next" at bounding box center [336, 122] width 31 height 188
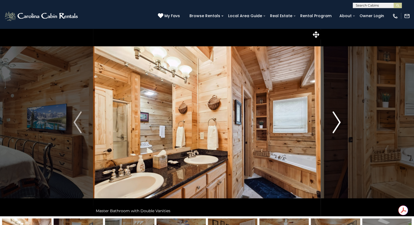
click at [332, 124] on img "Next" at bounding box center [336, 122] width 8 height 22
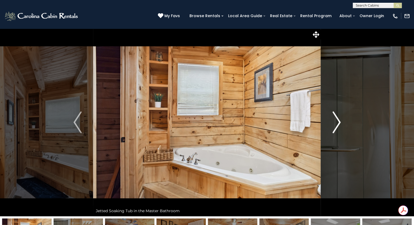
click at [327, 122] on button "Next" at bounding box center [336, 122] width 31 height 188
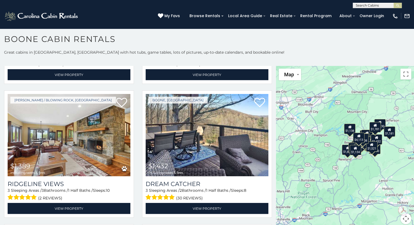
scroll to position [1191, 0]
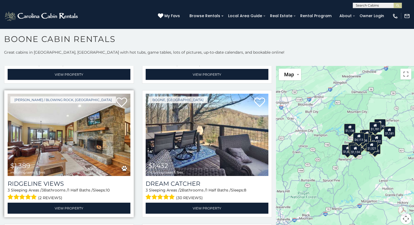
click at [86, 134] on img at bounding box center [69, 135] width 123 height 82
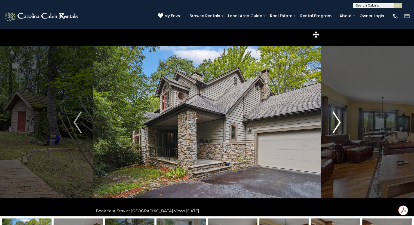
click at [329, 128] on button "Next" at bounding box center [336, 122] width 31 height 188
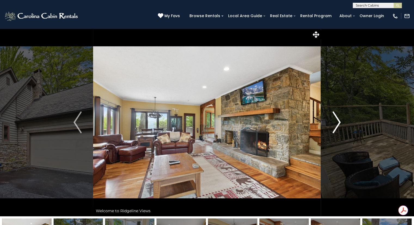
click at [333, 126] on img "Next" at bounding box center [336, 122] width 8 height 22
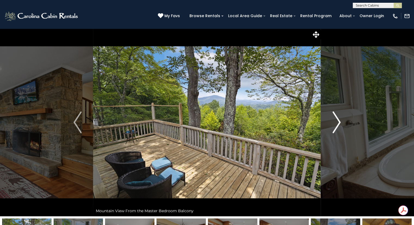
click at [336, 121] on img "Next" at bounding box center [336, 122] width 8 height 22
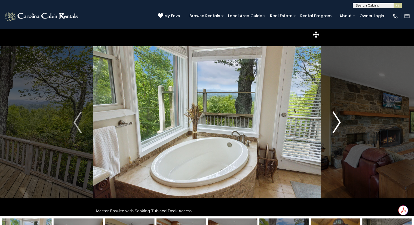
click at [336, 121] on img "Next" at bounding box center [336, 122] width 8 height 22
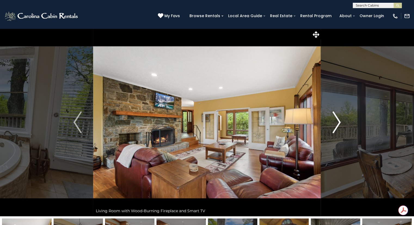
click at [329, 117] on button "Next" at bounding box center [336, 122] width 31 height 188
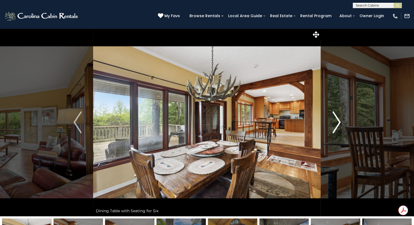
click at [330, 120] on button "Next" at bounding box center [336, 122] width 31 height 188
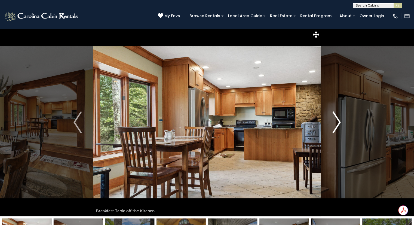
click at [332, 122] on img "Next" at bounding box center [336, 122] width 8 height 22
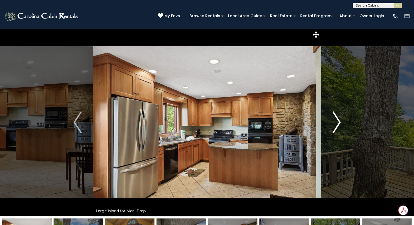
click at [333, 120] on img "Next" at bounding box center [336, 122] width 8 height 22
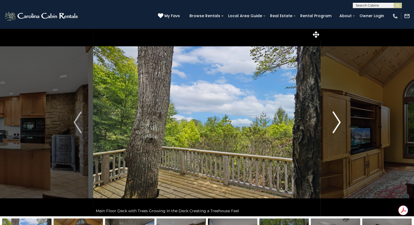
click at [331, 122] on button "Next" at bounding box center [336, 122] width 31 height 188
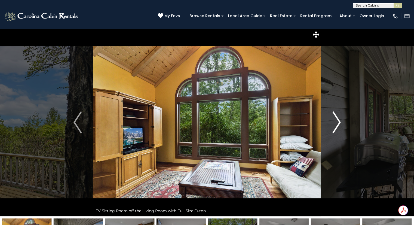
click at [332, 121] on img "Next" at bounding box center [336, 122] width 8 height 22
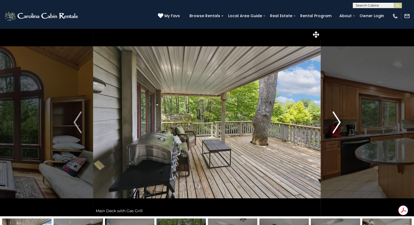
click at [333, 121] on img "Next" at bounding box center [336, 122] width 8 height 22
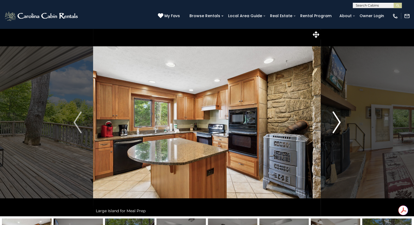
click at [333, 122] on img "Next" at bounding box center [336, 122] width 8 height 22
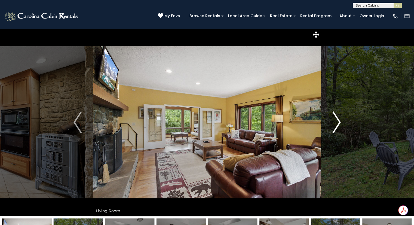
click at [331, 121] on button "Next" at bounding box center [336, 122] width 31 height 188
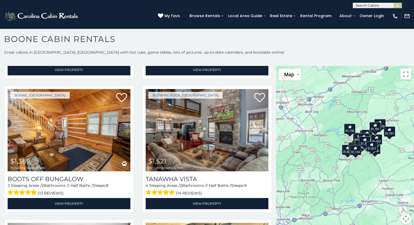
scroll to position [1732, 0]
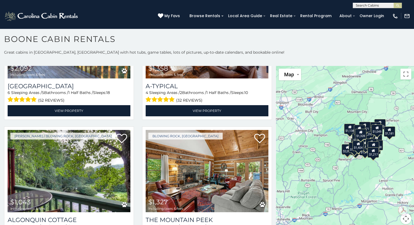
scroll to position [2090, 0]
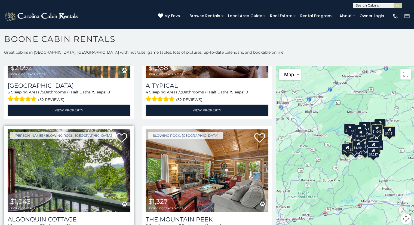
click at [72, 146] on img at bounding box center [69, 170] width 123 height 82
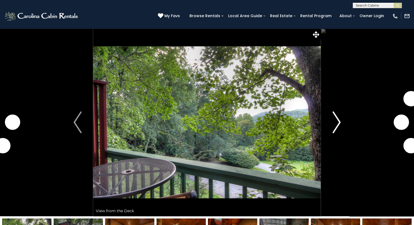
click at [330, 126] on button "Next" at bounding box center [336, 122] width 31 height 188
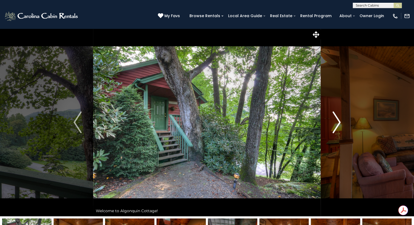
click at [334, 125] on img "Next" at bounding box center [336, 122] width 8 height 22
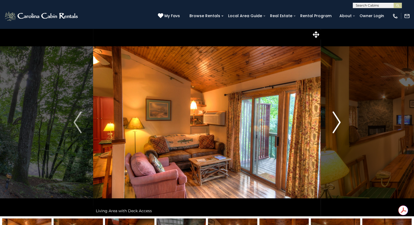
click at [332, 126] on img "Next" at bounding box center [336, 122] width 8 height 22
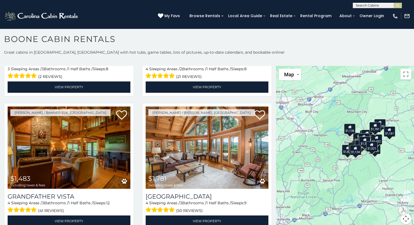
scroll to position [1579, 0]
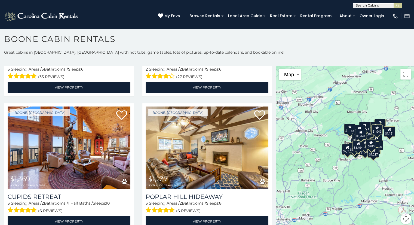
scroll to position [2380, 0]
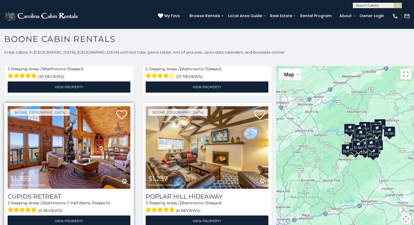
click at [82, 126] on img at bounding box center [69, 147] width 123 height 82
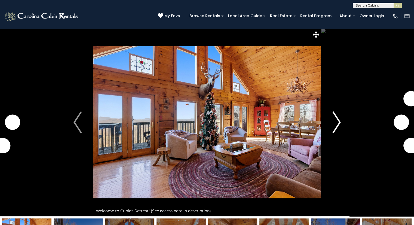
click at [321, 125] on button "Next" at bounding box center [336, 122] width 31 height 188
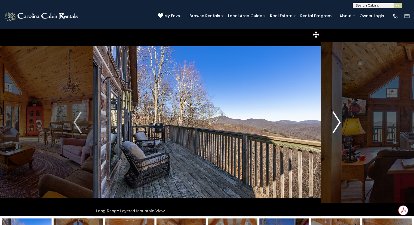
click at [329, 125] on button "Next" at bounding box center [336, 122] width 31 height 188
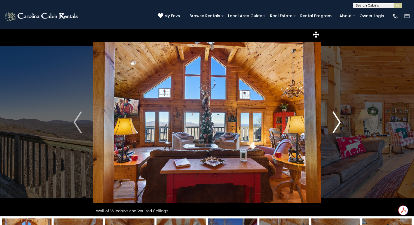
click at [326, 122] on button "Next" at bounding box center [336, 122] width 31 height 188
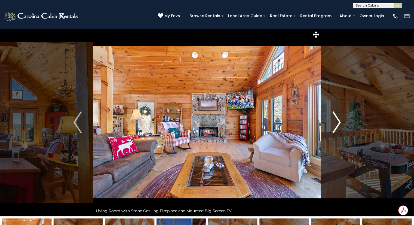
click at [330, 128] on button "Next" at bounding box center [336, 122] width 31 height 188
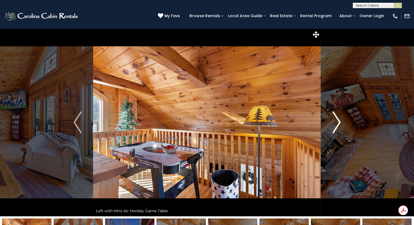
click at [324, 131] on button "Next" at bounding box center [336, 122] width 31 height 188
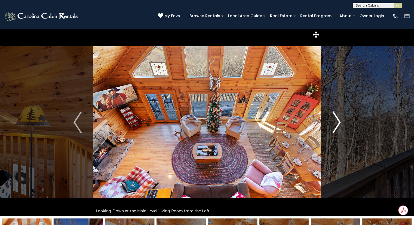
click at [324, 124] on button "Next" at bounding box center [336, 122] width 31 height 188
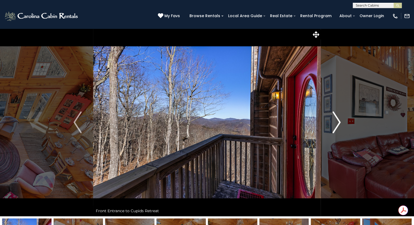
click at [332, 126] on img "Next" at bounding box center [336, 122] width 8 height 22
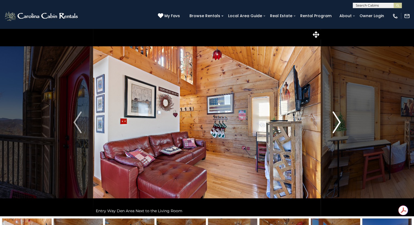
click at [331, 126] on button "Next" at bounding box center [336, 122] width 31 height 188
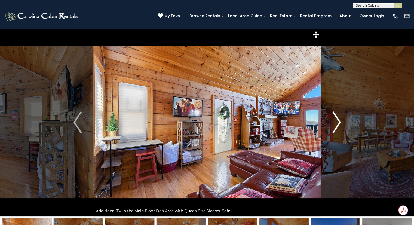
click at [329, 130] on button "Next" at bounding box center [336, 122] width 31 height 188
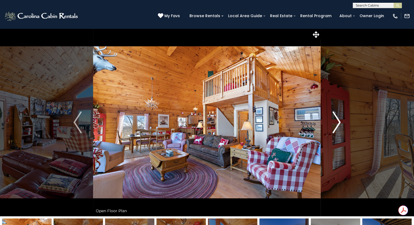
click at [331, 129] on button "Next" at bounding box center [336, 122] width 31 height 188
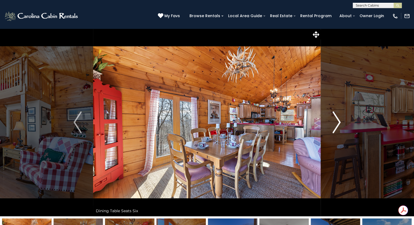
click at [332, 122] on button "Next" at bounding box center [336, 122] width 31 height 188
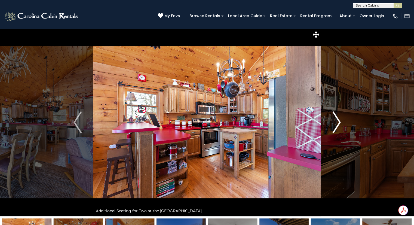
click at [329, 118] on button "Next" at bounding box center [336, 122] width 31 height 188
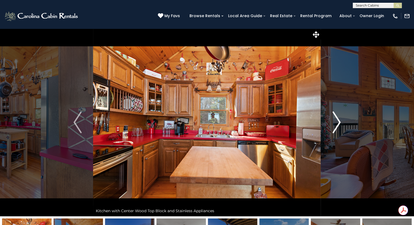
click at [329, 124] on button "Next" at bounding box center [336, 122] width 31 height 188
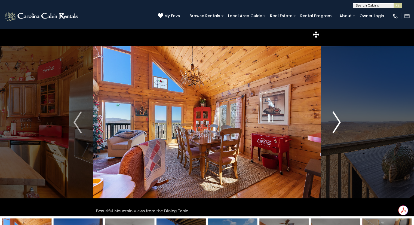
click at [329, 126] on button "Next" at bounding box center [336, 122] width 31 height 188
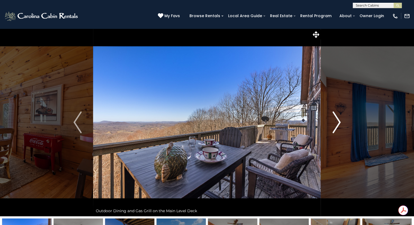
click at [330, 126] on button "Next" at bounding box center [336, 122] width 31 height 188
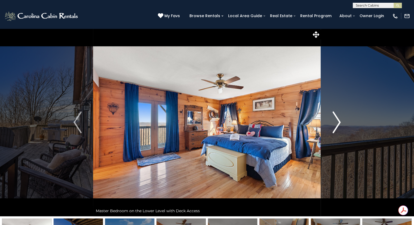
click at [322, 132] on button "Next" at bounding box center [336, 122] width 31 height 188
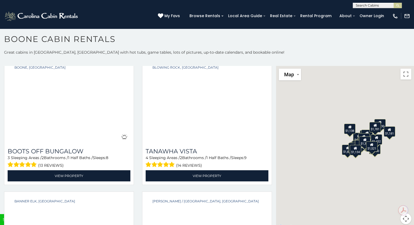
scroll to position [1757, 0]
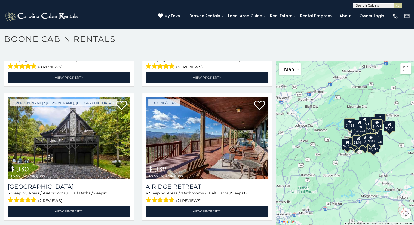
scroll to position [1449, 0]
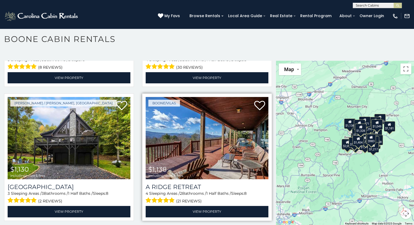
click at [236, 134] on img at bounding box center [206, 138] width 123 height 82
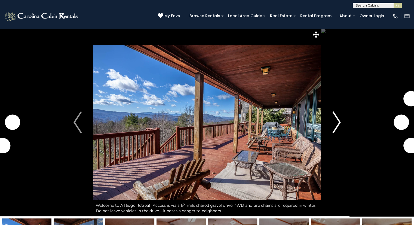
click at [331, 125] on button "Next" at bounding box center [336, 122] width 31 height 188
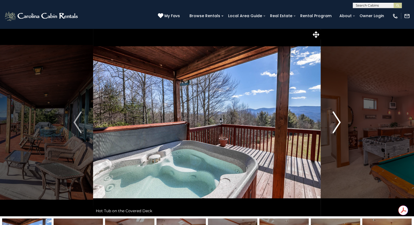
click at [326, 127] on button "Next" at bounding box center [336, 122] width 31 height 188
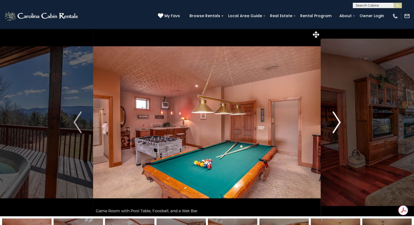
click at [323, 126] on button "Next" at bounding box center [336, 122] width 31 height 188
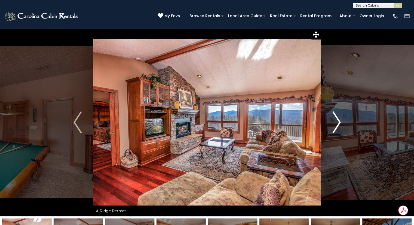
click at [331, 122] on button "Next" at bounding box center [336, 122] width 31 height 188
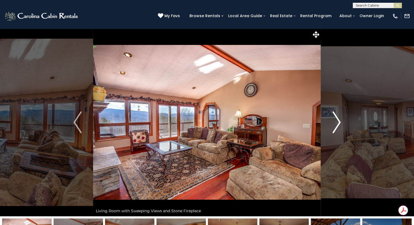
click at [328, 127] on button "Next" at bounding box center [336, 122] width 31 height 188
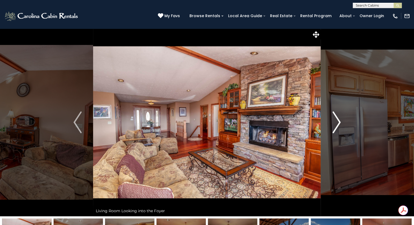
click at [330, 127] on button "Next" at bounding box center [336, 122] width 31 height 188
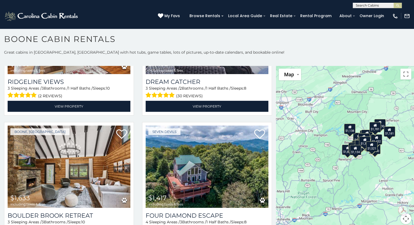
scroll to position [1293, 0]
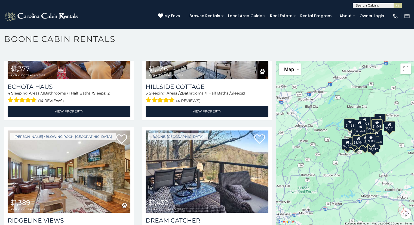
scroll to position [1155, 0]
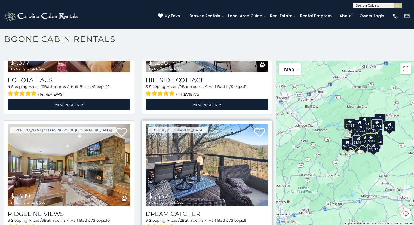
click at [223, 145] on img at bounding box center [206, 165] width 123 height 82
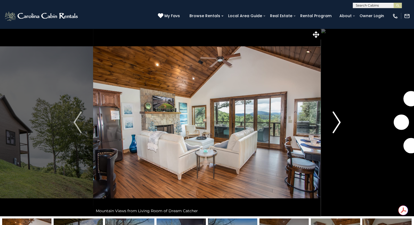
click at [331, 118] on button "Next" at bounding box center [336, 122] width 31 height 188
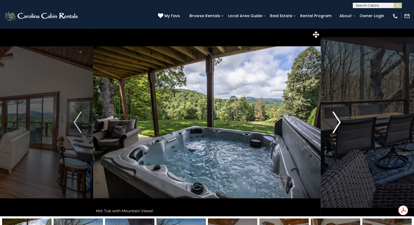
click at [329, 121] on button "Next" at bounding box center [336, 122] width 31 height 188
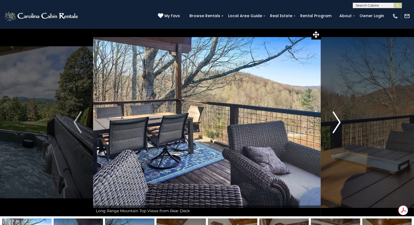
click at [324, 122] on button "Next" at bounding box center [336, 122] width 31 height 188
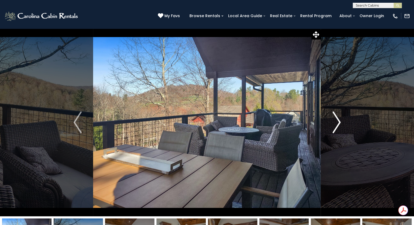
click at [331, 123] on button "Next" at bounding box center [336, 122] width 31 height 188
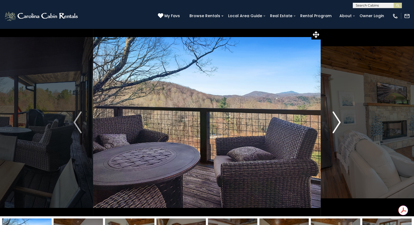
click at [332, 122] on img "Next" at bounding box center [336, 122] width 8 height 22
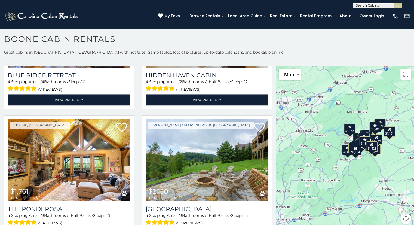
scroll to position [899, 0]
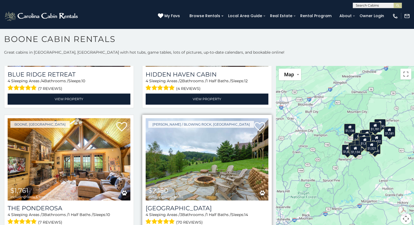
click at [233, 155] on img at bounding box center [206, 159] width 123 height 82
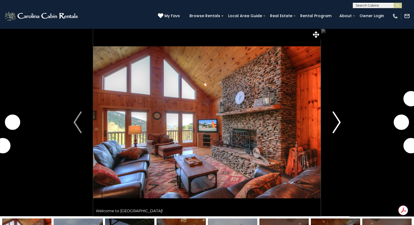
click at [333, 122] on img "Next" at bounding box center [336, 122] width 8 height 22
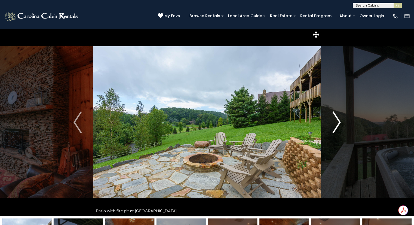
click at [333, 115] on img "Next" at bounding box center [336, 122] width 8 height 22
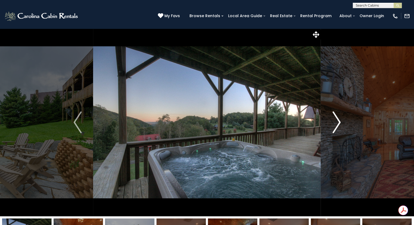
click at [337, 121] on img "Next" at bounding box center [336, 122] width 8 height 22
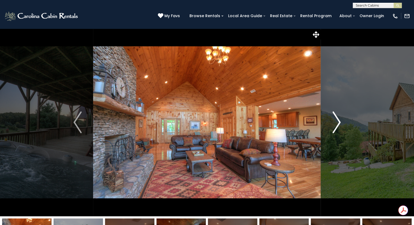
click at [333, 120] on img "Next" at bounding box center [336, 122] width 8 height 22
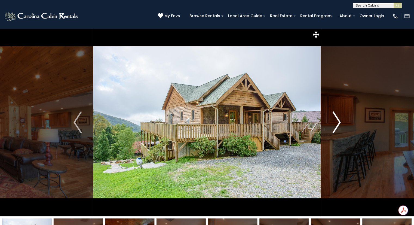
click at [331, 119] on button "Next" at bounding box center [336, 122] width 31 height 188
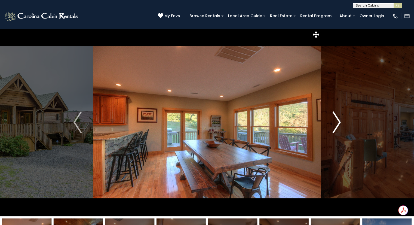
click at [333, 122] on img "Next" at bounding box center [336, 122] width 8 height 22
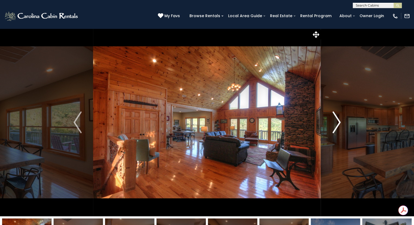
click at [327, 123] on button "Next" at bounding box center [336, 122] width 31 height 188
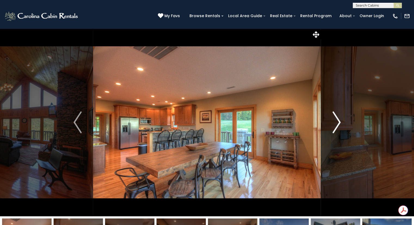
click at [329, 122] on button "Next" at bounding box center [336, 122] width 31 height 188
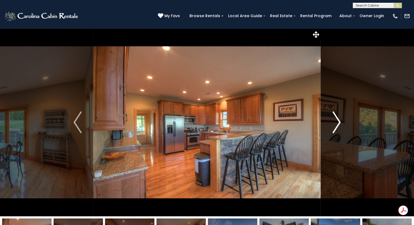
click at [327, 123] on button "Next" at bounding box center [336, 122] width 31 height 188
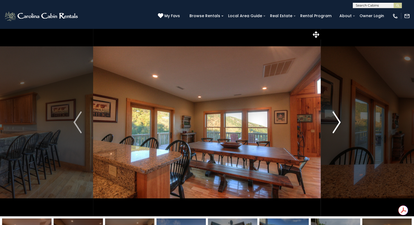
click at [330, 121] on button "Next" at bounding box center [336, 122] width 31 height 188
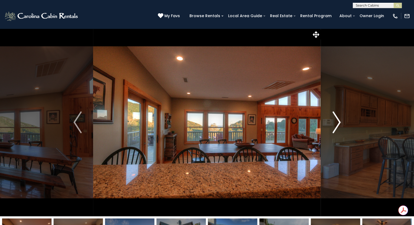
click at [330, 119] on button "Next" at bounding box center [336, 122] width 31 height 188
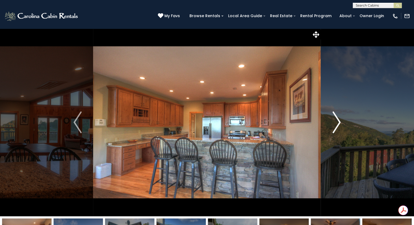
click at [332, 121] on img "Next" at bounding box center [336, 122] width 8 height 22
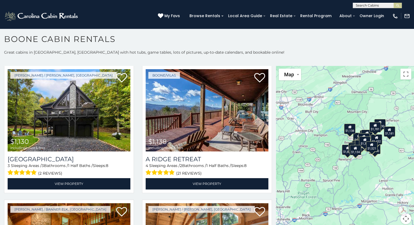
scroll to position [1481, 0]
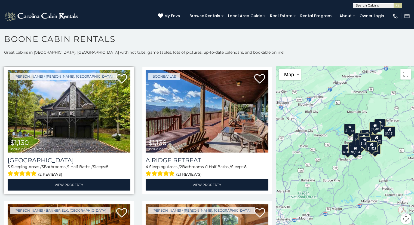
click at [76, 109] on img at bounding box center [69, 111] width 123 height 82
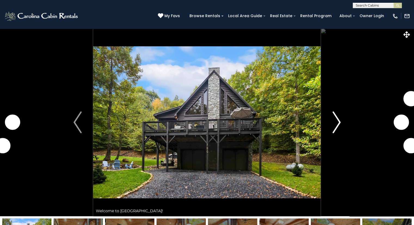
click at [335, 126] on img "Next" at bounding box center [336, 122] width 8 height 22
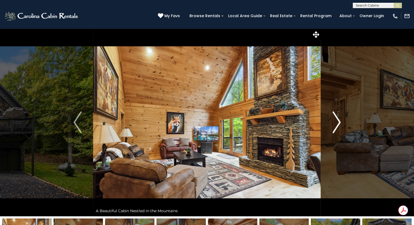
click at [334, 123] on img "Next" at bounding box center [336, 122] width 8 height 22
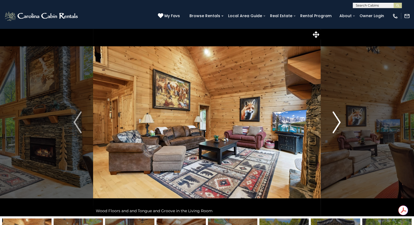
click at [331, 119] on button "Next" at bounding box center [336, 122] width 31 height 188
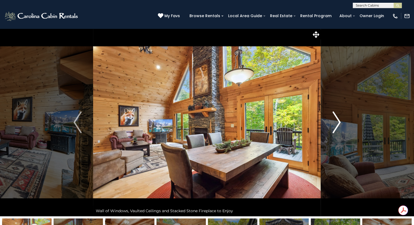
click at [332, 123] on img "Next" at bounding box center [336, 122] width 8 height 22
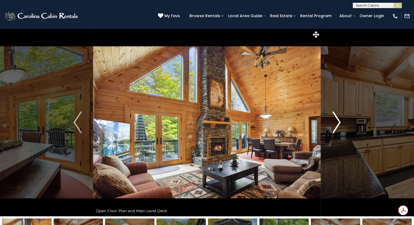
click at [332, 123] on img "Next" at bounding box center [336, 122] width 8 height 22
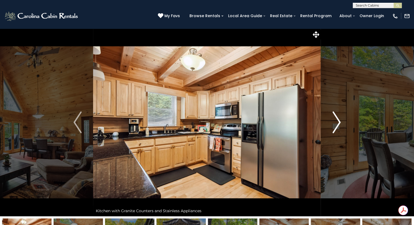
click at [331, 119] on button "Next" at bounding box center [336, 122] width 31 height 188
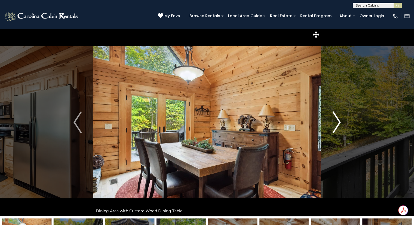
click at [330, 125] on button "Next" at bounding box center [336, 122] width 31 height 188
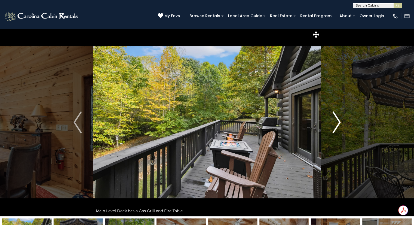
click at [329, 122] on button "Next" at bounding box center [336, 122] width 31 height 188
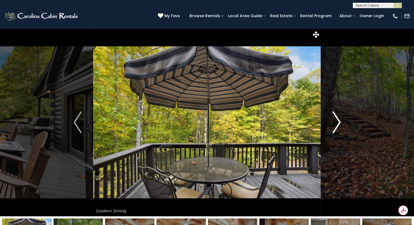
click at [329, 124] on button "Next" at bounding box center [336, 122] width 31 height 188
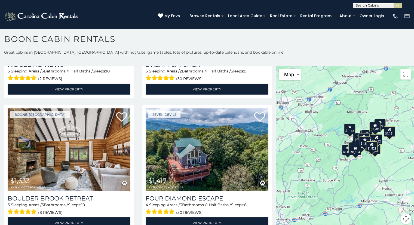
scroll to position [1310, 0]
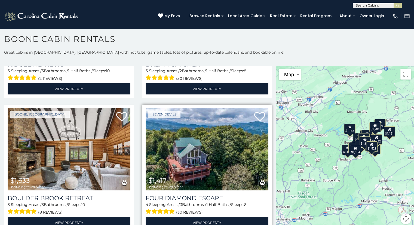
click at [224, 135] on img at bounding box center [206, 149] width 123 height 82
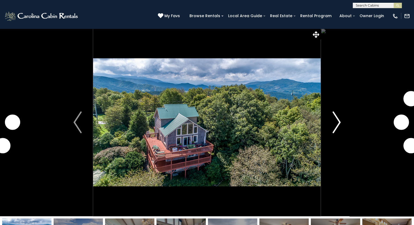
click at [326, 127] on button "Next" at bounding box center [336, 122] width 31 height 188
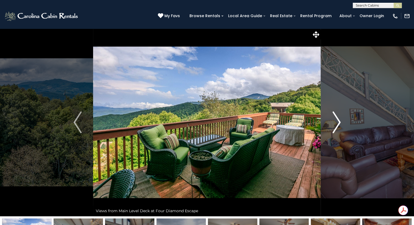
click at [324, 129] on button "Next" at bounding box center [336, 122] width 31 height 188
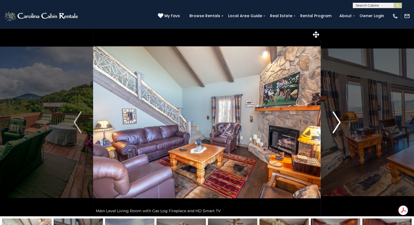
click at [328, 122] on button "Next" at bounding box center [336, 122] width 31 height 188
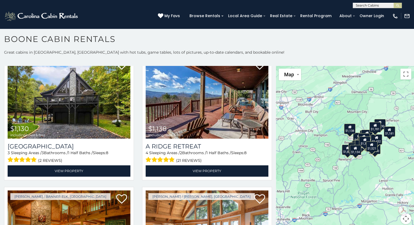
scroll to position [1494, 0]
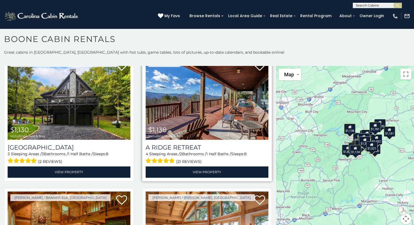
click at [225, 96] on img at bounding box center [206, 98] width 123 height 82
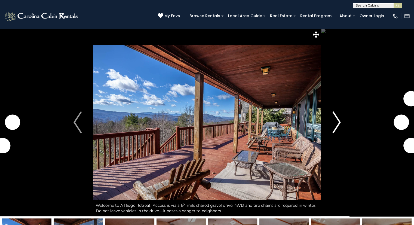
click at [334, 124] on img "Next" at bounding box center [336, 122] width 8 height 22
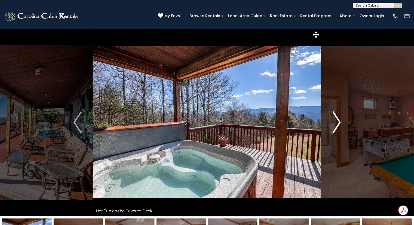
click at [329, 129] on button "Next" at bounding box center [336, 122] width 31 height 188
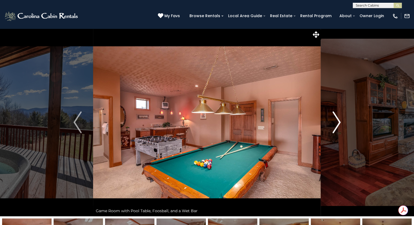
click at [332, 124] on img "Next" at bounding box center [336, 122] width 8 height 22
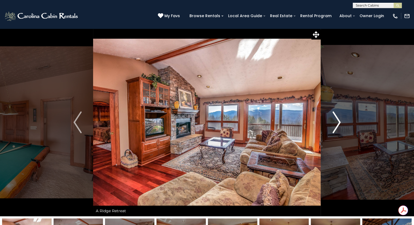
click at [339, 124] on img "Next" at bounding box center [336, 122] width 8 height 22
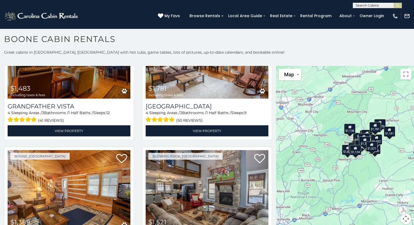
scroll to position [1669, 0]
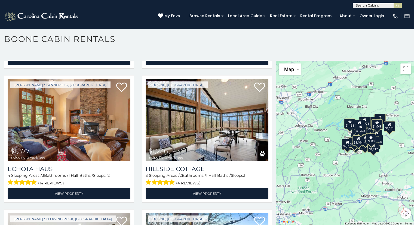
scroll to position [1065, 0]
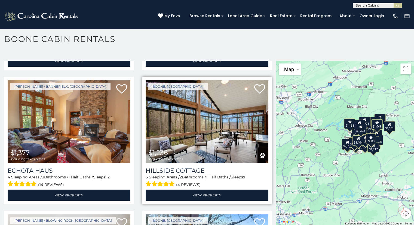
click at [232, 120] on img at bounding box center [206, 121] width 123 height 82
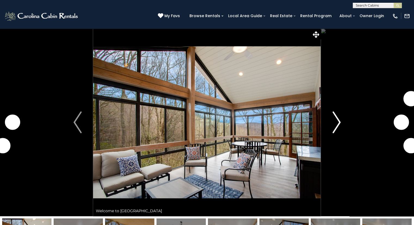
click at [330, 124] on button "Next" at bounding box center [336, 122] width 31 height 188
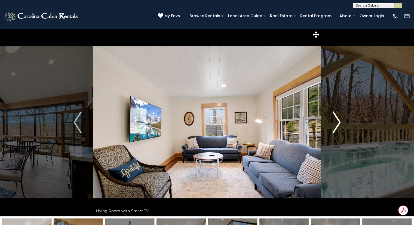
click at [338, 125] on img "Next" at bounding box center [336, 122] width 8 height 22
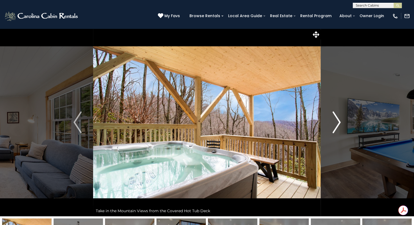
click at [334, 125] on img "Next" at bounding box center [336, 122] width 8 height 22
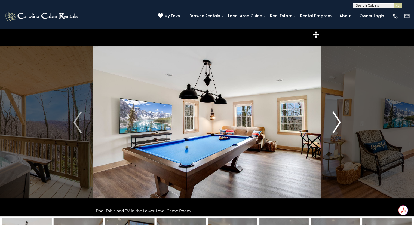
click at [334, 123] on img "Next" at bounding box center [336, 122] width 8 height 22
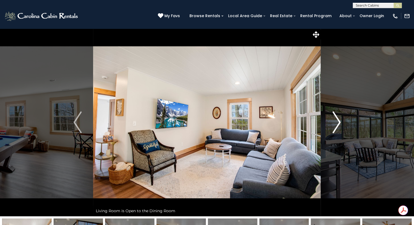
click at [332, 126] on img "Next" at bounding box center [336, 122] width 8 height 22
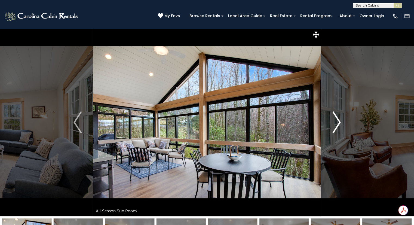
click at [332, 126] on img "Next" at bounding box center [336, 122] width 8 height 22
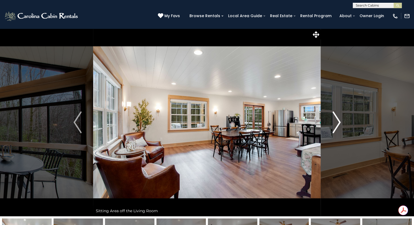
click at [333, 123] on img "Next" at bounding box center [336, 122] width 8 height 22
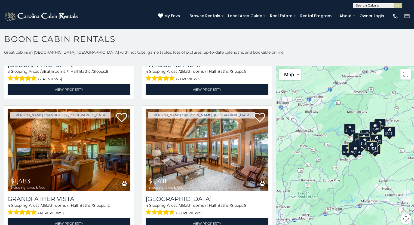
scroll to position [1573, 0]
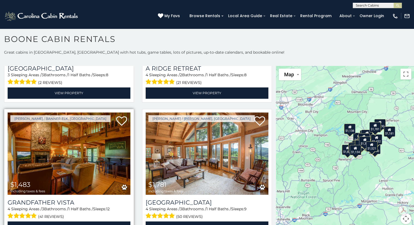
click at [78, 141] on img at bounding box center [69, 153] width 123 height 82
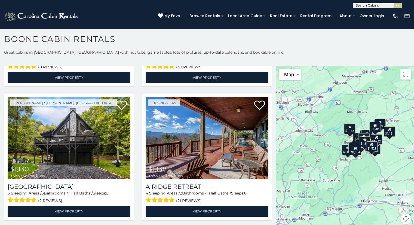
scroll to position [1455, 0]
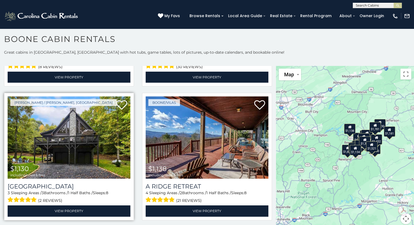
click at [92, 125] on img at bounding box center [69, 137] width 123 height 82
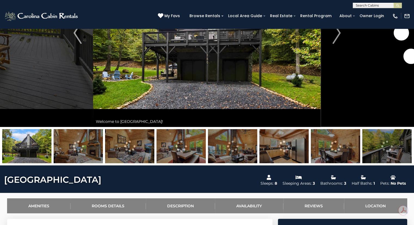
scroll to position [89, 0]
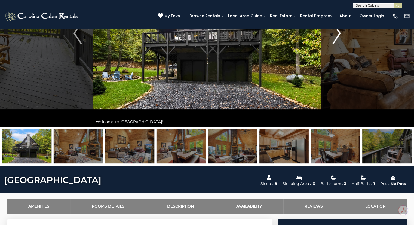
click at [335, 36] on img "Next" at bounding box center [336, 33] width 8 height 22
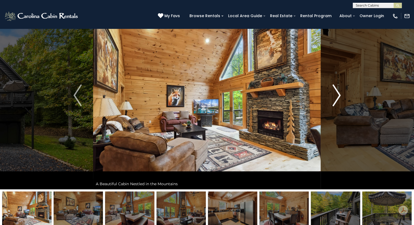
scroll to position [26, 0]
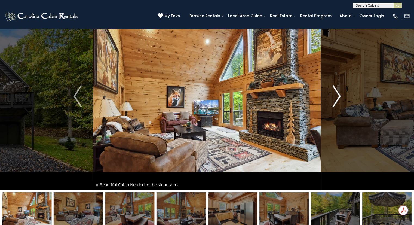
click at [333, 98] on img "Next" at bounding box center [336, 96] width 8 height 22
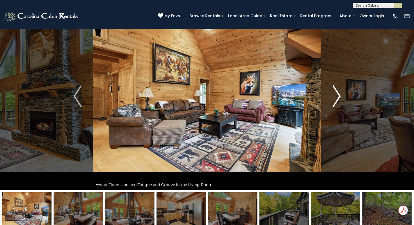
click at [337, 98] on img "Next" at bounding box center [336, 96] width 8 height 22
click at [336, 94] on img "Next" at bounding box center [336, 96] width 8 height 22
click at [335, 95] on img "Next" at bounding box center [336, 96] width 8 height 22
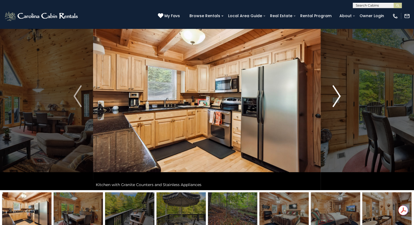
click at [334, 99] on img "Next" at bounding box center [336, 96] width 8 height 22
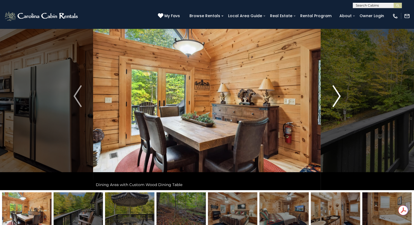
click at [334, 101] on img "Next" at bounding box center [336, 96] width 8 height 22
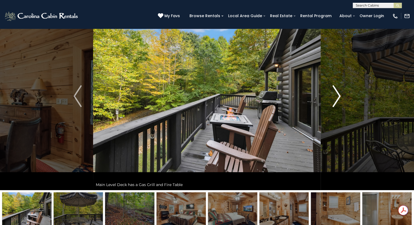
click at [332, 99] on img "Next" at bounding box center [336, 96] width 8 height 22
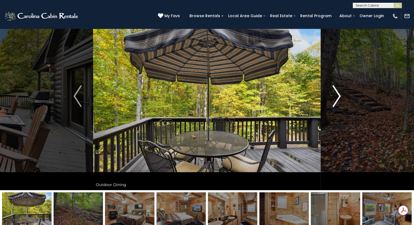
click at [333, 98] on img "Next" at bounding box center [336, 96] width 8 height 22
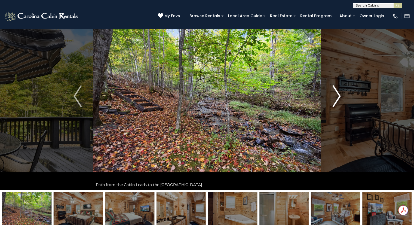
click at [334, 97] on img "Next" at bounding box center [336, 96] width 8 height 22
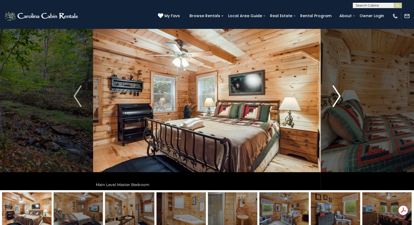
click at [337, 102] on img "Next" at bounding box center [336, 96] width 8 height 22
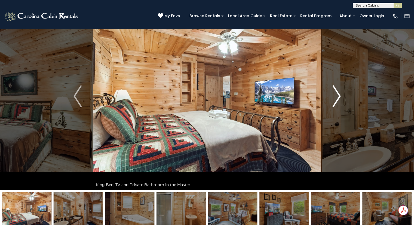
click at [335, 98] on img "Next" at bounding box center [336, 96] width 8 height 22
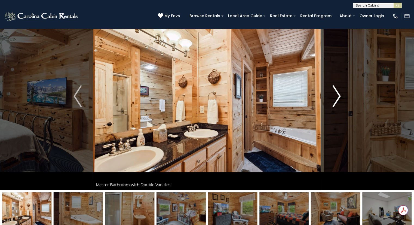
click at [334, 98] on img "Next" at bounding box center [336, 96] width 8 height 22
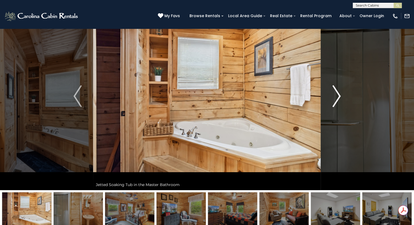
click at [334, 97] on img "Next" at bounding box center [336, 96] width 8 height 22
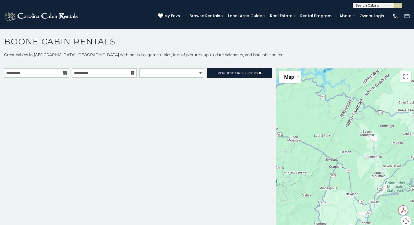
scroll to position [2, 0]
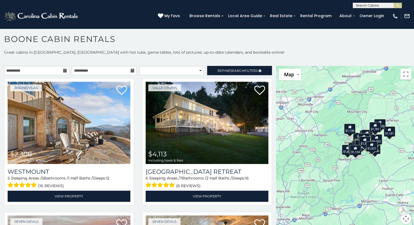
click at [63, 69] on icon at bounding box center [65, 71] width 4 height 4
click at [29, 70] on input "**********" at bounding box center [36, 70] width 65 height 9
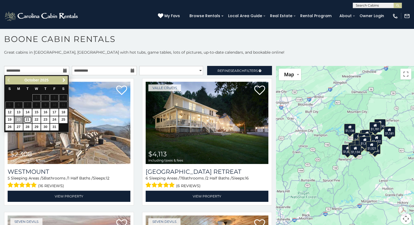
click at [25, 119] on link "21" at bounding box center [27, 119] width 8 height 7
type input "**********"
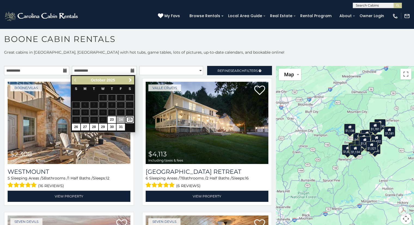
click at [129, 119] on link "25" at bounding box center [129, 119] width 8 height 7
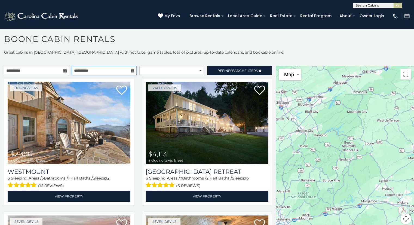
click at [100, 70] on input "**********" at bounding box center [104, 70] width 65 height 9
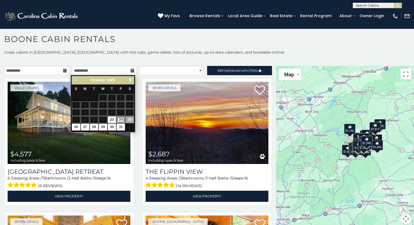
click at [120, 119] on link "24" at bounding box center [120, 119] width 8 height 7
type input "**********"
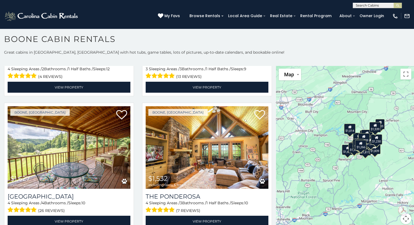
scroll to position [1045, 0]
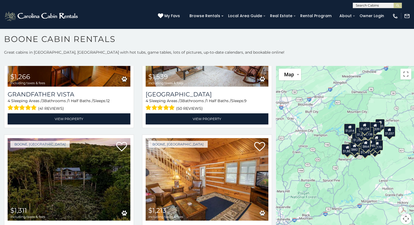
scroll to position [1948, 0]
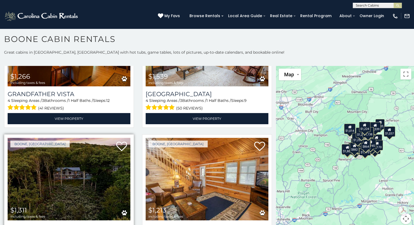
click at [95, 158] on img at bounding box center [69, 179] width 123 height 82
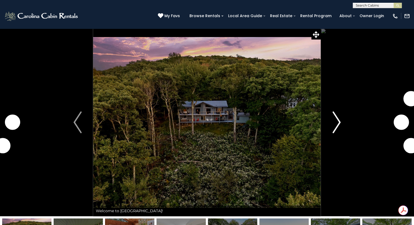
click at [333, 123] on img "Next" at bounding box center [336, 122] width 8 height 22
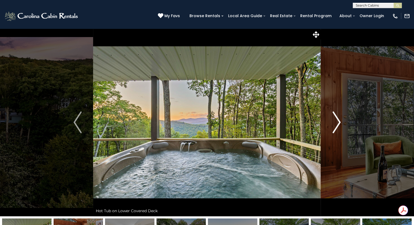
click at [327, 129] on button "Next" at bounding box center [336, 122] width 31 height 188
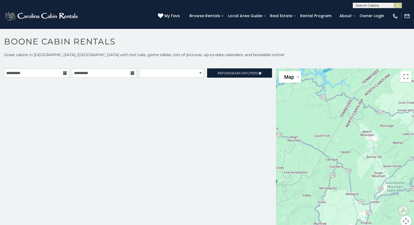
scroll to position [2, 0]
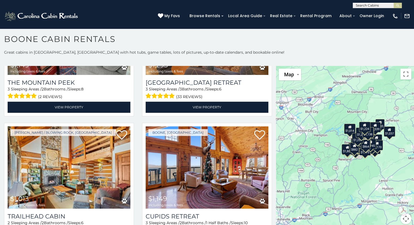
scroll to position [2764, 0]
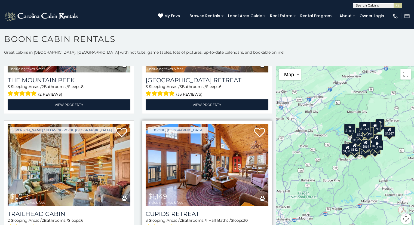
click at [198, 132] on img at bounding box center [206, 165] width 123 height 82
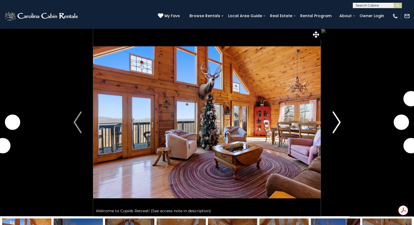
click at [330, 126] on button "Next" at bounding box center [336, 122] width 31 height 188
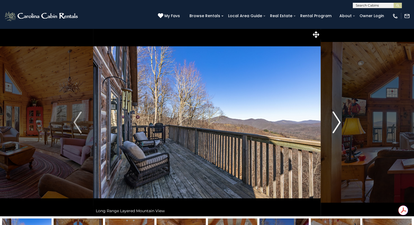
click at [331, 124] on button "Next" at bounding box center [336, 122] width 31 height 188
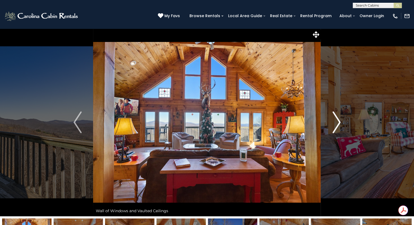
click at [329, 125] on button "Next" at bounding box center [336, 122] width 31 height 188
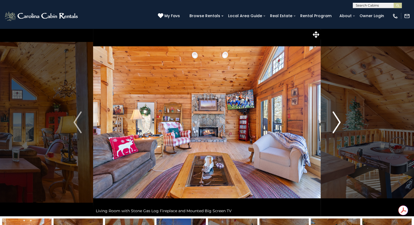
click at [332, 127] on img "Next" at bounding box center [336, 122] width 8 height 22
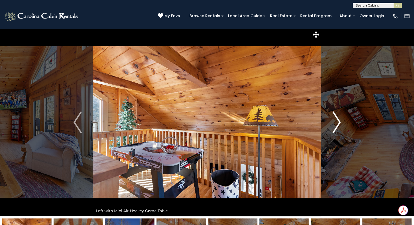
click at [333, 127] on img "Next" at bounding box center [336, 122] width 8 height 22
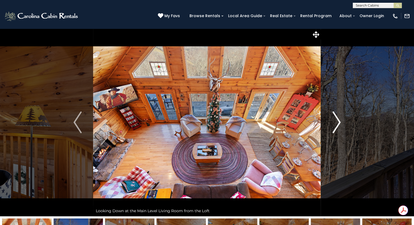
click at [327, 127] on button "Next" at bounding box center [336, 122] width 31 height 188
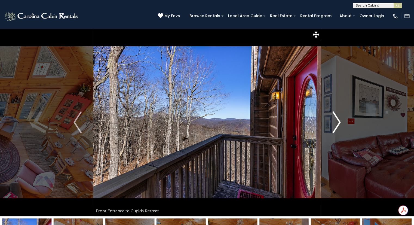
click at [334, 127] on img "Next" at bounding box center [336, 122] width 8 height 22
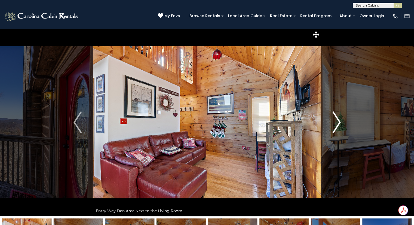
click at [334, 125] on img "Next" at bounding box center [336, 122] width 8 height 22
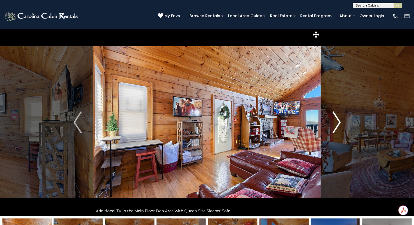
click at [332, 123] on button "Next" at bounding box center [336, 122] width 31 height 188
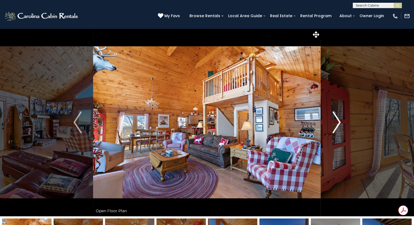
click at [330, 124] on button "Next" at bounding box center [336, 122] width 31 height 188
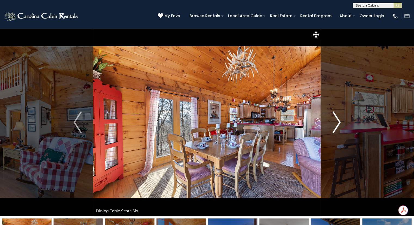
click at [331, 125] on button "Next" at bounding box center [336, 122] width 31 height 188
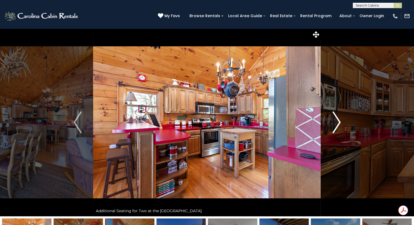
click at [328, 125] on button "Next" at bounding box center [336, 122] width 31 height 188
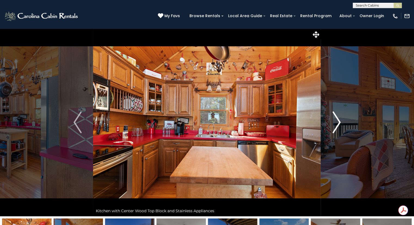
click at [329, 125] on button "Next" at bounding box center [336, 122] width 31 height 188
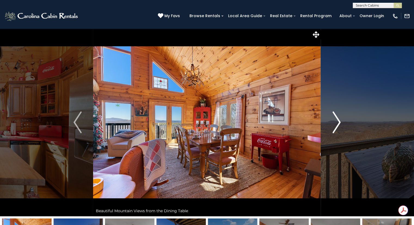
click at [332, 125] on img "Next" at bounding box center [336, 122] width 8 height 22
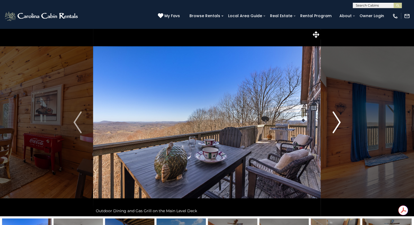
click at [332, 125] on img "Next" at bounding box center [336, 122] width 8 height 22
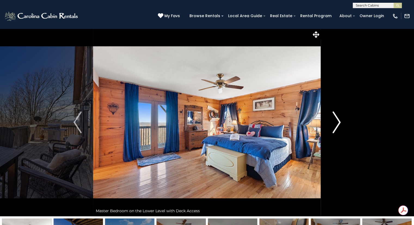
click at [330, 124] on button "Next" at bounding box center [336, 122] width 31 height 188
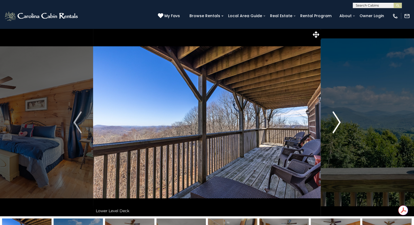
click at [330, 124] on button "Next" at bounding box center [336, 122] width 31 height 188
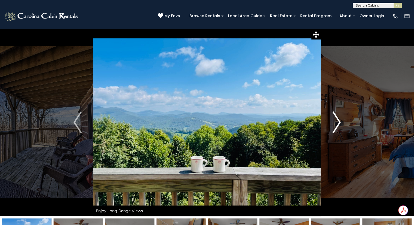
click at [332, 123] on img "Next" at bounding box center [336, 122] width 8 height 22
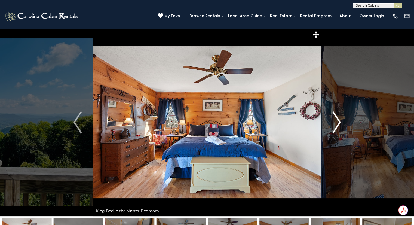
click at [333, 124] on img "Next" at bounding box center [336, 122] width 8 height 22
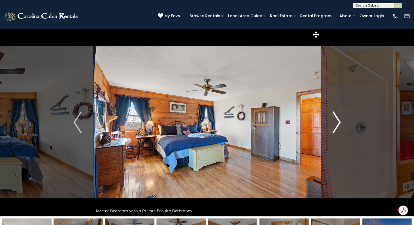
click at [331, 121] on button "Next" at bounding box center [336, 122] width 31 height 188
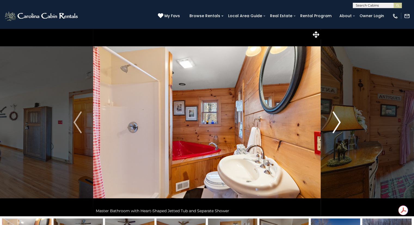
click at [332, 123] on img "Next" at bounding box center [336, 122] width 8 height 22
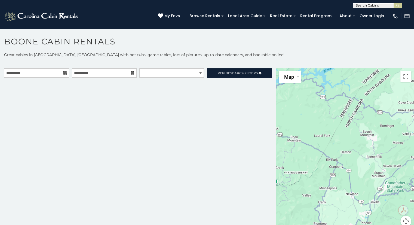
scroll to position [2, 0]
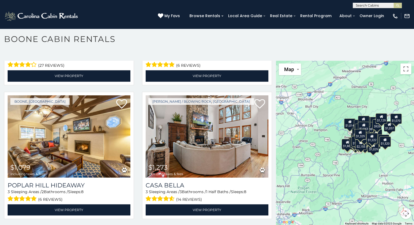
scroll to position [2920, 0]
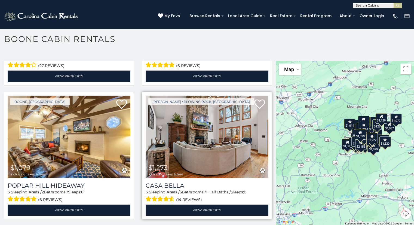
click at [237, 112] on img at bounding box center [206, 136] width 123 height 82
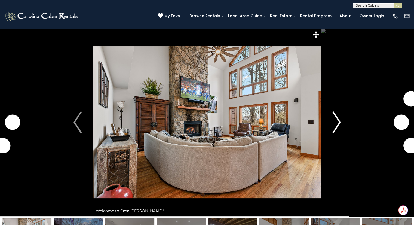
click at [333, 124] on img "Next" at bounding box center [336, 122] width 8 height 22
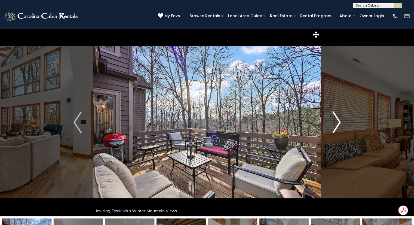
click at [332, 123] on img "Next" at bounding box center [336, 122] width 8 height 22
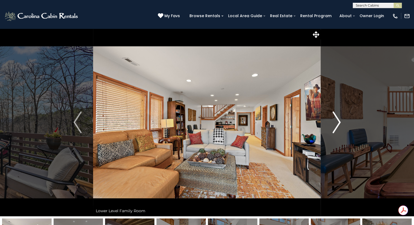
click at [332, 122] on img "Next" at bounding box center [336, 122] width 8 height 22
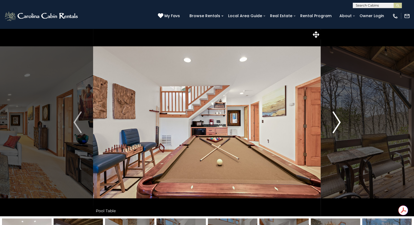
click at [333, 123] on img "Next" at bounding box center [336, 122] width 8 height 22
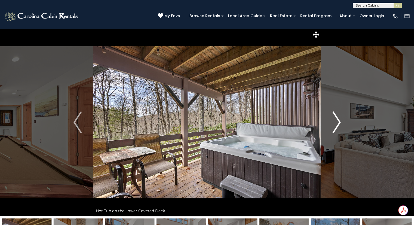
click at [331, 125] on button "Next" at bounding box center [336, 122] width 31 height 188
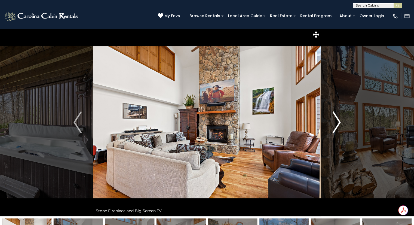
click at [334, 122] on img "Next" at bounding box center [336, 122] width 8 height 22
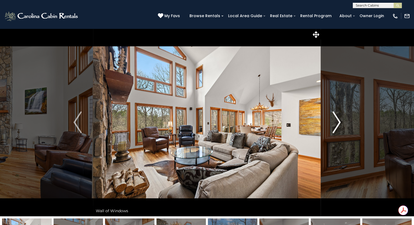
click at [331, 122] on button "Next" at bounding box center [336, 122] width 31 height 188
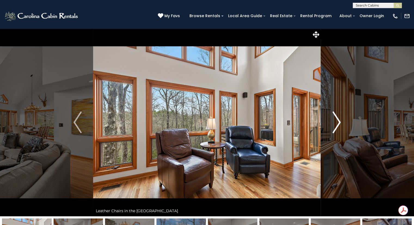
click at [334, 123] on img "Next" at bounding box center [336, 122] width 8 height 22
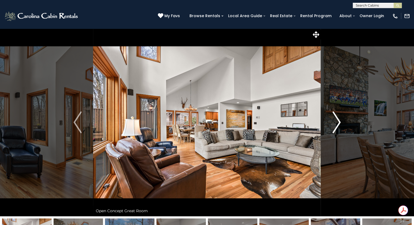
click at [330, 122] on button "Next" at bounding box center [336, 122] width 31 height 188
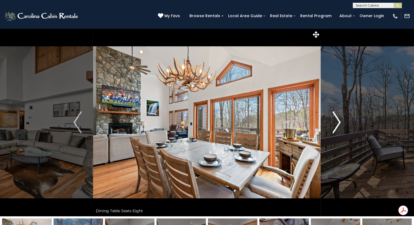
click at [331, 122] on button "Next" at bounding box center [336, 122] width 31 height 188
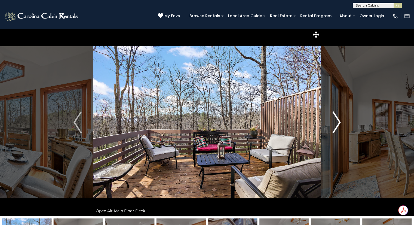
click at [334, 122] on img "Next" at bounding box center [336, 122] width 8 height 22
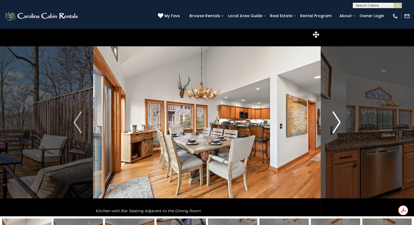
click at [333, 122] on img "Next" at bounding box center [336, 122] width 8 height 22
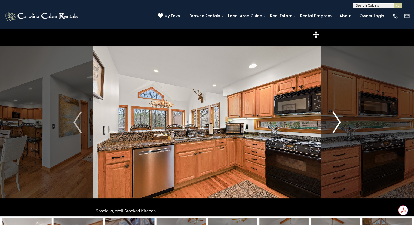
click at [333, 119] on img "Next" at bounding box center [336, 122] width 8 height 22
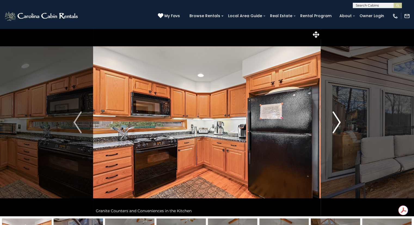
click at [331, 120] on button "Next" at bounding box center [336, 122] width 31 height 188
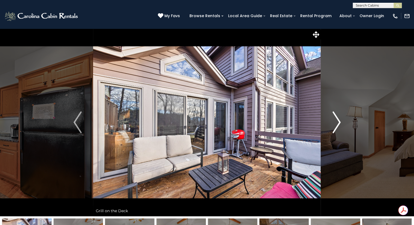
click at [331, 122] on button "Next" at bounding box center [336, 122] width 31 height 188
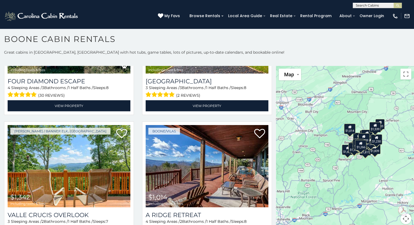
scroll to position [1696, 0]
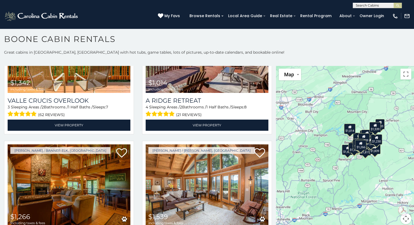
scroll to position [1808, 0]
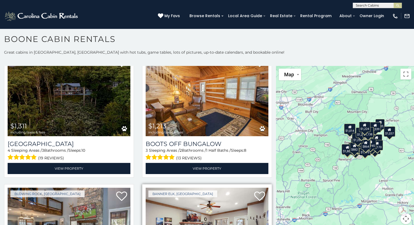
click at [245, 187] on img at bounding box center [206, 228] width 123 height 82
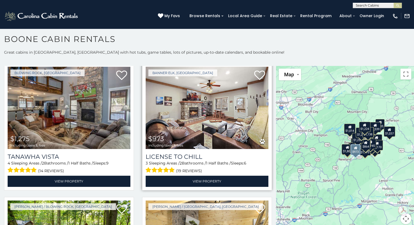
scroll to position [2158, 0]
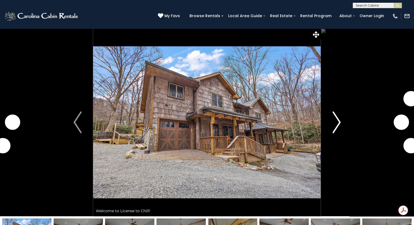
click at [329, 126] on button "Next" at bounding box center [336, 122] width 31 height 188
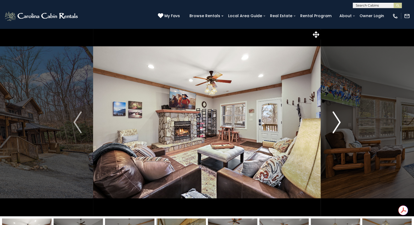
click at [337, 123] on img "Next" at bounding box center [336, 122] width 8 height 22
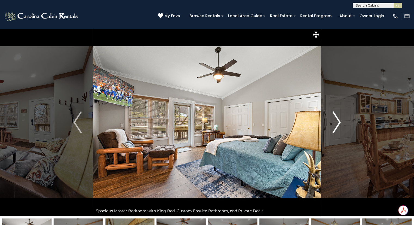
click at [333, 122] on img "Next" at bounding box center [336, 122] width 8 height 22
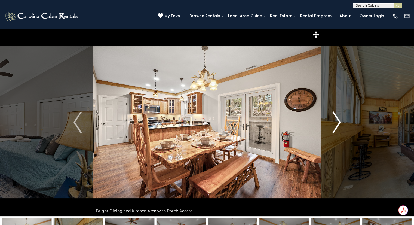
click at [330, 124] on button "Next" at bounding box center [336, 122] width 31 height 188
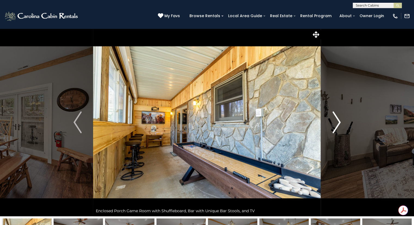
click at [332, 125] on img "Next" at bounding box center [336, 122] width 8 height 22
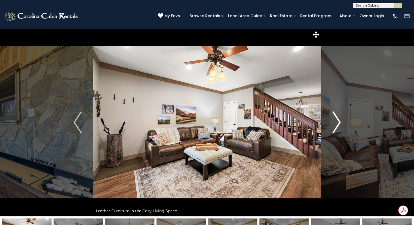
click at [333, 126] on img "Next" at bounding box center [336, 122] width 8 height 22
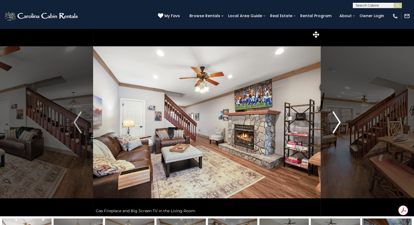
click at [336, 123] on img "Next" at bounding box center [336, 122] width 8 height 22
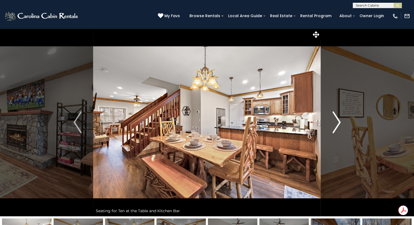
click at [334, 122] on img "Next" at bounding box center [336, 122] width 8 height 22
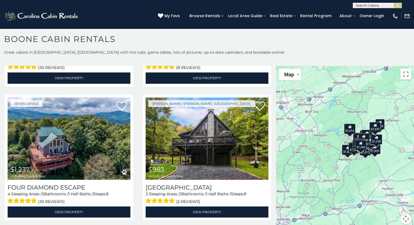
scroll to position [1589, 0]
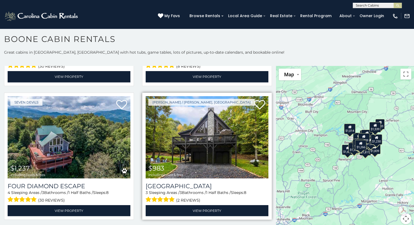
click at [218, 117] on img at bounding box center [206, 137] width 123 height 82
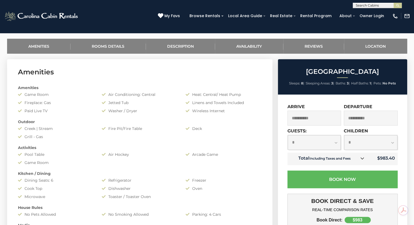
scroll to position [249, 0]
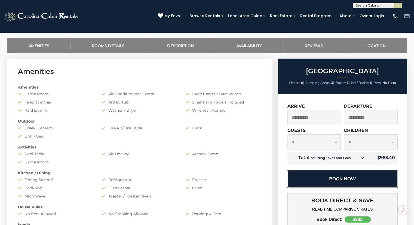
click at [372, 176] on button "Book Now" at bounding box center [342, 179] width 110 height 18
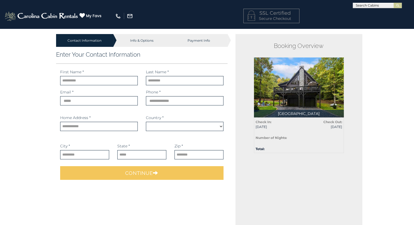
select select "*********"
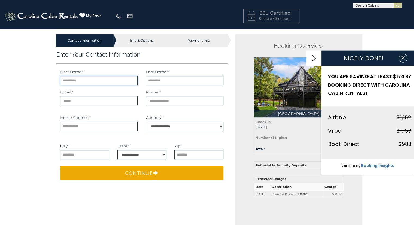
click at [99, 78] on input "text" at bounding box center [99, 80] width 78 height 9
type input "*****"
type input "**********"
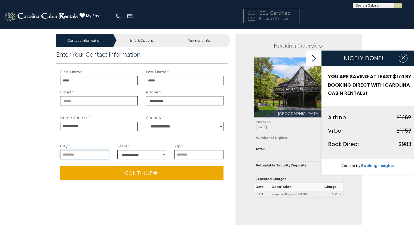
type input "**********"
select select "**"
type input "**********"
